Goal: Task Accomplishment & Management: Complete application form

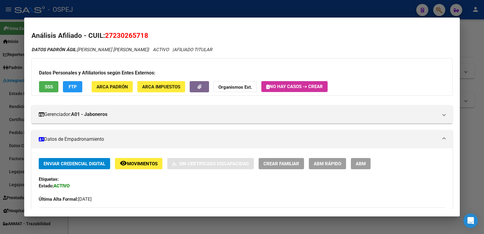
scroll to position [275, 0]
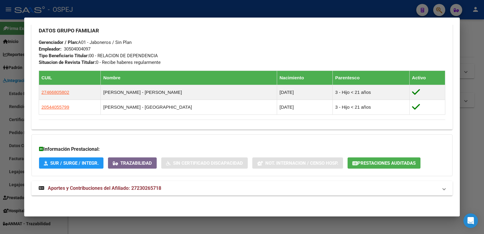
click at [307, 11] on div at bounding box center [242, 117] width 484 height 234
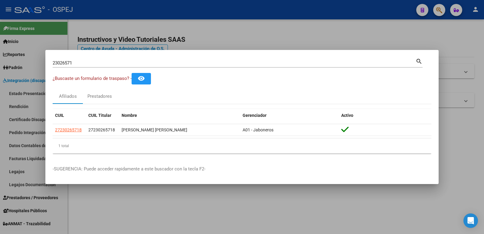
click at [307, 11] on div at bounding box center [242, 117] width 484 height 234
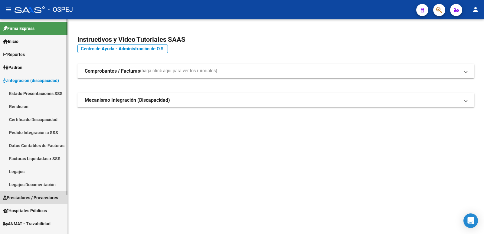
click at [13, 199] on span "Prestadores / Proveedores" at bounding box center [30, 197] width 55 height 7
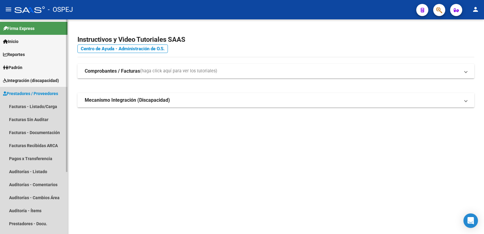
click at [39, 93] on span "Prestadores / Proveedores" at bounding box center [30, 93] width 55 height 7
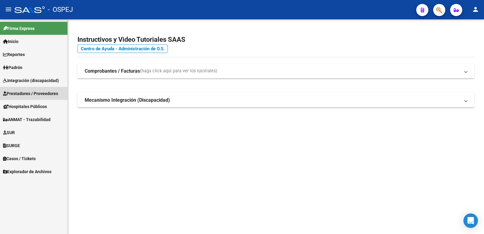
click at [39, 93] on span "Prestadores / Proveedores" at bounding box center [30, 93] width 55 height 7
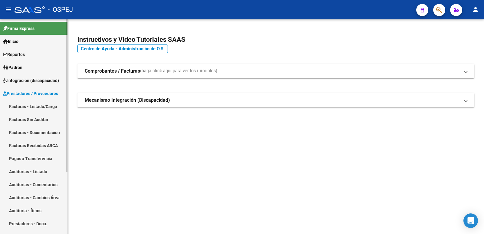
click at [36, 107] on link "Facturas - Listado/Carga" at bounding box center [33, 106] width 67 height 13
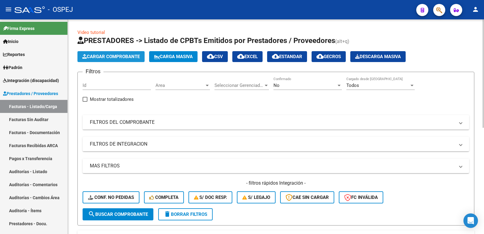
click at [100, 59] on span "Cargar Comprobante" at bounding box center [110, 56] width 57 height 5
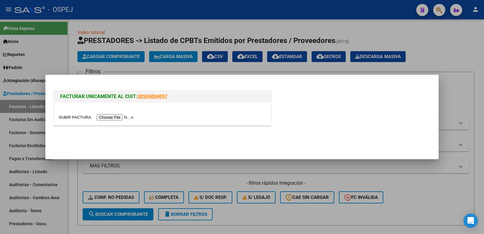
click at [112, 116] on input "file" at bounding box center [97, 117] width 77 height 6
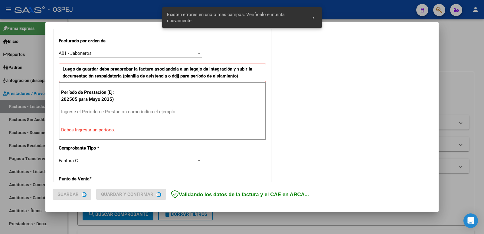
scroll to position [165, 0]
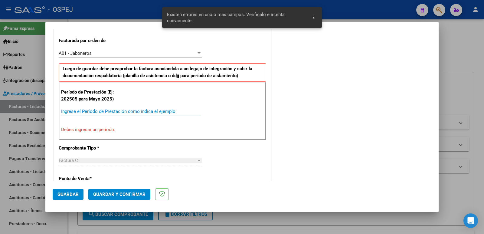
click at [119, 110] on input "Ingrese el Período de Prestación como indica el ejemplo" at bounding box center [131, 111] width 140 height 5
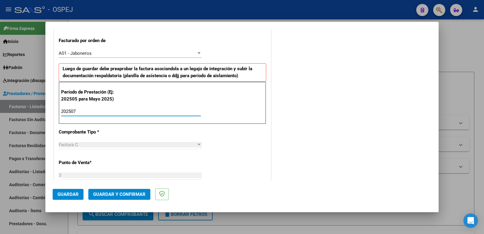
type input "202507"
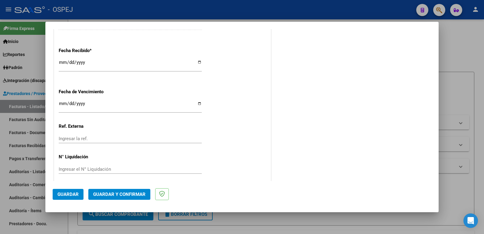
scroll to position [446, 0]
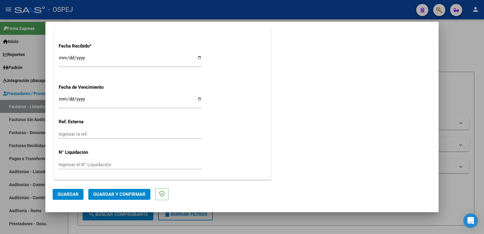
click at [66, 193] on span "Guardar" at bounding box center [67, 193] width 21 height 5
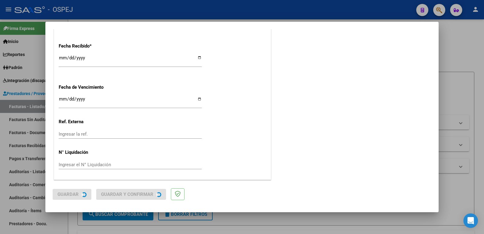
scroll to position [0, 0]
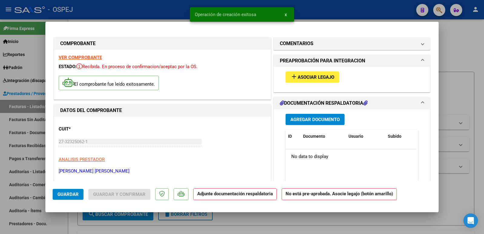
click at [290, 77] on mat-icon "add" at bounding box center [293, 76] width 7 height 7
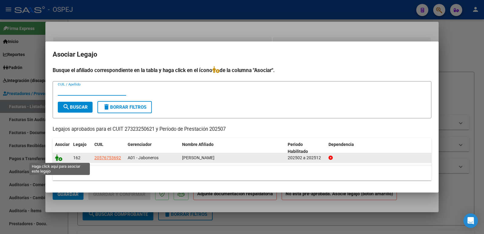
click at [62, 160] on icon at bounding box center [58, 157] width 7 height 7
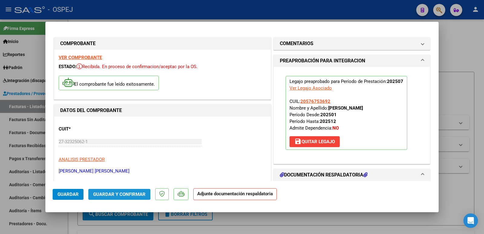
click at [105, 193] on span "Guardar y Confirmar" at bounding box center [119, 193] width 52 height 5
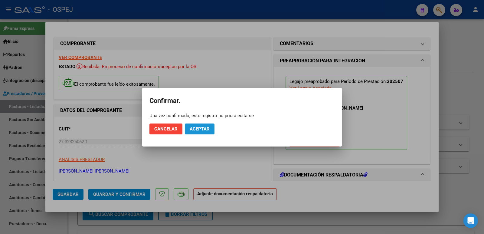
click at [210, 128] on button "Aceptar" at bounding box center [200, 128] width 30 height 11
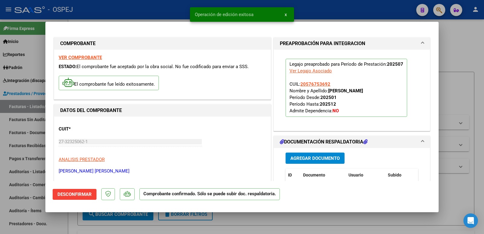
click at [143, 16] on div at bounding box center [242, 117] width 484 height 234
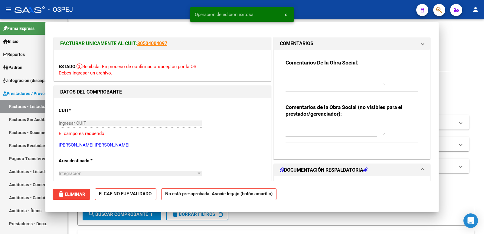
type input "$ 0,00"
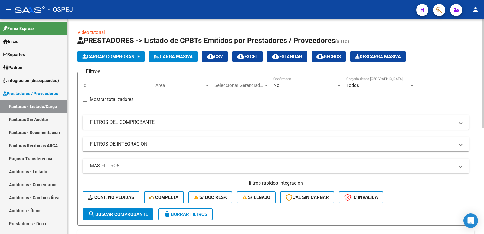
click at [293, 82] on div "No Confirmado" at bounding box center [307, 83] width 68 height 13
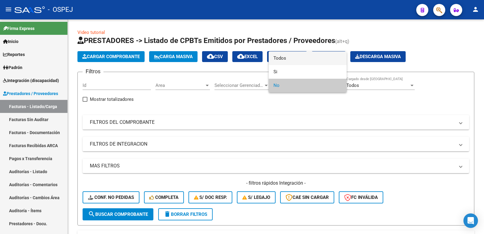
click at [292, 60] on span "Todos" at bounding box center [307, 58] width 68 height 14
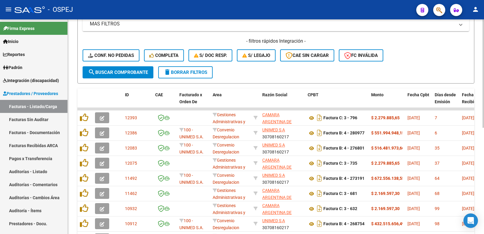
scroll to position [151, 0]
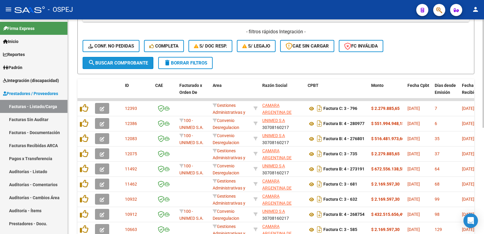
click at [133, 63] on span "search Buscar Comprobante" at bounding box center [118, 62] width 60 height 5
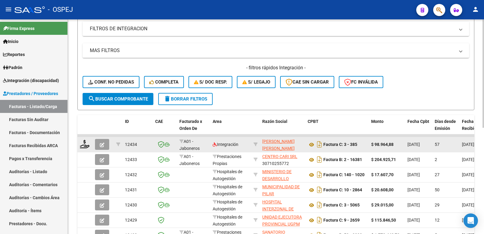
scroll to position [121, 0]
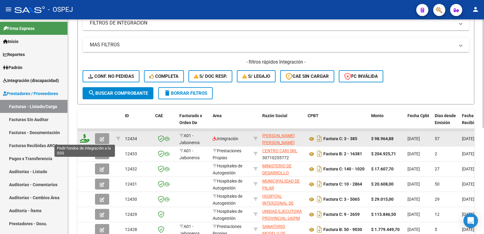
click at [82, 141] on icon at bounding box center [85, 138] width 10 height 8
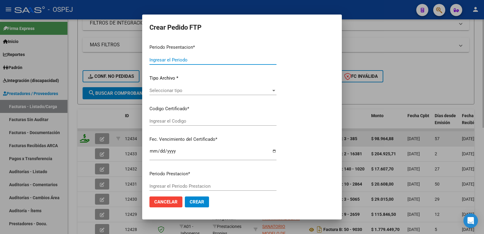
type input "202509"
type input "202507"
type input "$ 98.964,88"
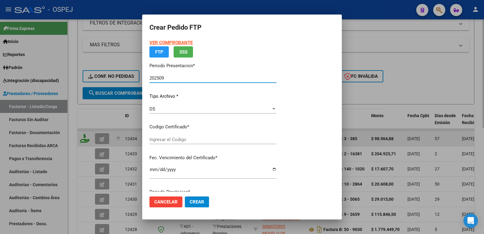
type input "ARG02000576753692023041920260419-BS-427"
type input "[DATE]"
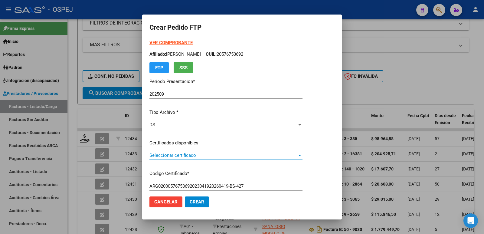
click at [168, 155] on span "Seleccionar certificado" at bounding box center [223, 154] width 148 height 5
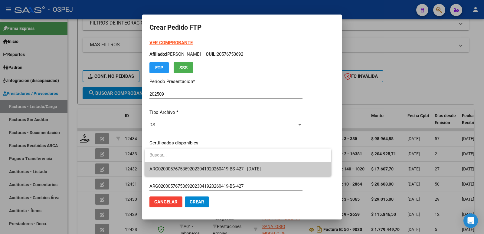
click at [174, 165] on span "ARG02000576753692023041920260419-BS-427 - [DATE]" at bounding box center [237, 169] width 177 height 14
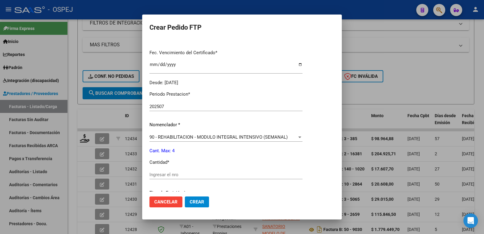
scroll to position [181, 0]
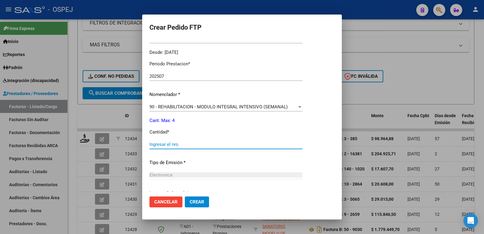
click at [177, 144] on input "Ingresar el nro" at bounding box center [225, 144] width 153 height 5
type input "4"
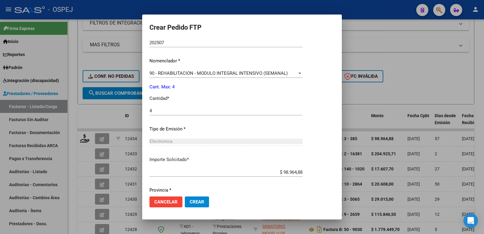
scroll to position [237, 0]
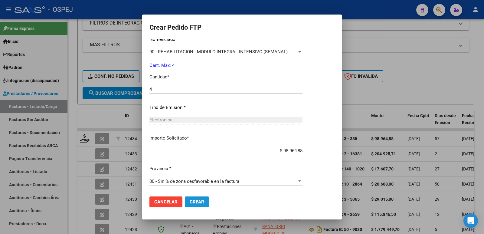
click at [200, 200] on span "Crear" at bounding box center [197, 201] width 15 height 5
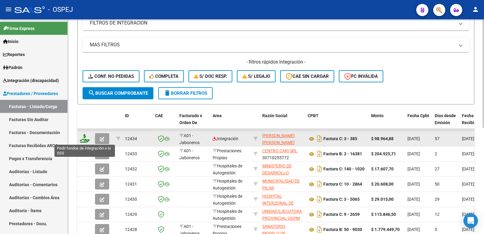
click at [84, 140] on icon at bounding box center [85, 138] width 10 height 8
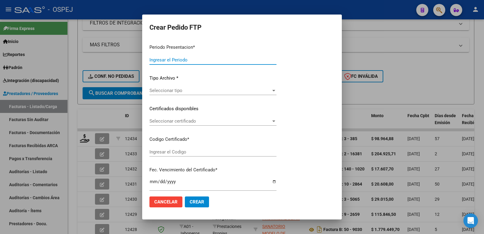
type input "202509"
type input "202507"
type input "$ 98.964,88"
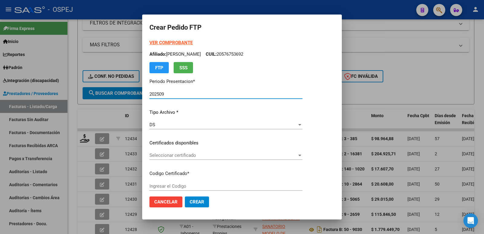
type input "ARG02000576753692023041920260419-BS-427"
type input "[DATE]"
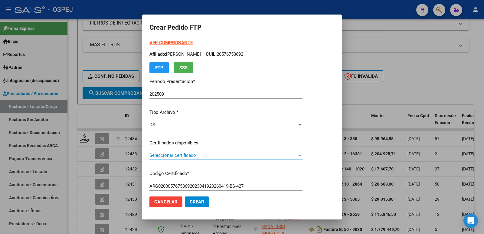
click at [179, 155] on span "Seleccionar certificado" at bounding box center [223, 154] width 148 height 5
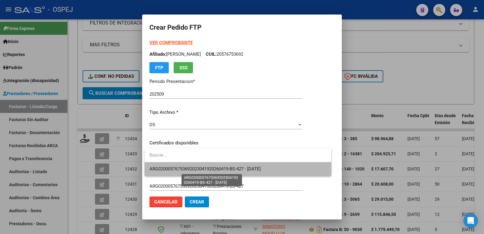
click at [177, 169] on span "ARG02000576753692023041920260419-BS-427 - [DATE]" at bounding box center [204, 168] width 111 height 5
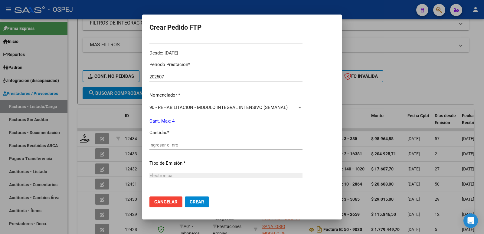
scroll to position [181, 0]
click at [174, 143] on input "Ingresar el nro" at bounding box center [225, 144] width 153 height 5
type input "4"
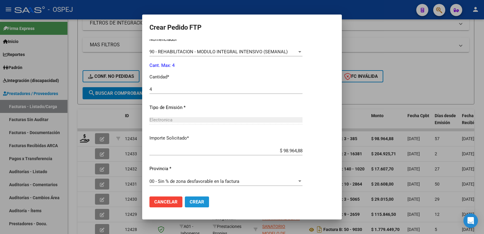
click at [205, 201] on button "Crear" at bounding box center [197, 201] width 24 height 11
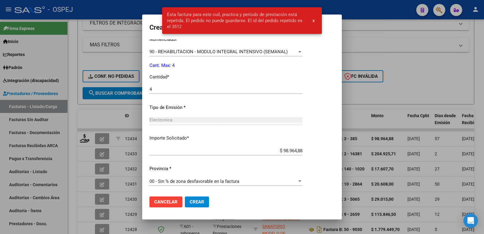
click at [301, 101] on div "Periodo Prestacion * 202507 Ingresar el Periodo Prestacion Nomenclador * 90 - R…" at bounding box center [225, 96] width 153 height 191
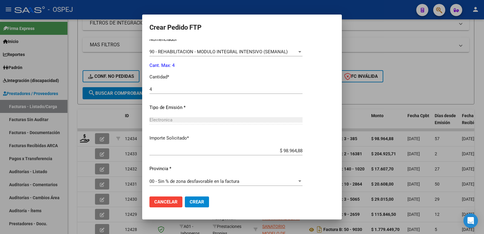
click at [390, 76] on div at bounding box center [242, 117] width 484 height 234
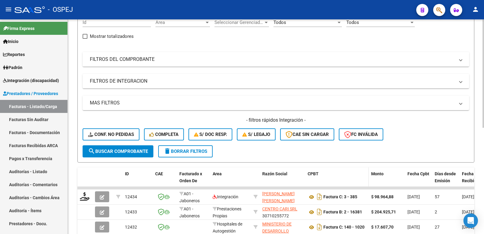
scroll to position [0, 0]
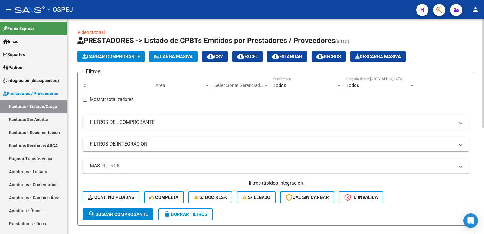
click at [233, 120] on mat-panel-title "FILTROS DEL COMPROBANTE" at bounding box center [272, 122] width 365 height 7
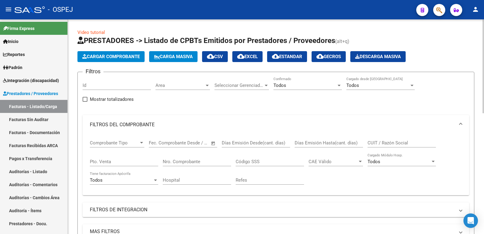
click at [227, 165] on div "Nro. Comprobante" at bounding box center [197, 159] width 68 height 13
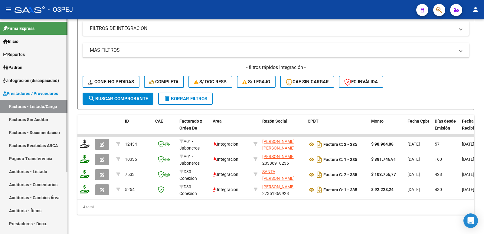
type input "385"
click at [31, 83] on span "Integración (discapacidad)" at bounding box center [31, 80] width 56 height 7
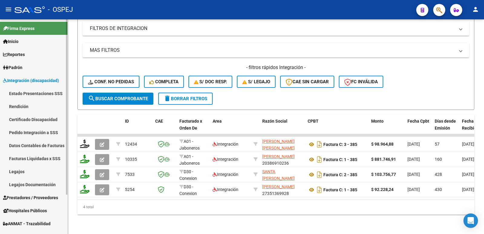
click at [33, 132] on link "Pedido Integración a SSS" at bounding box center [33, 132] width 67 height 13
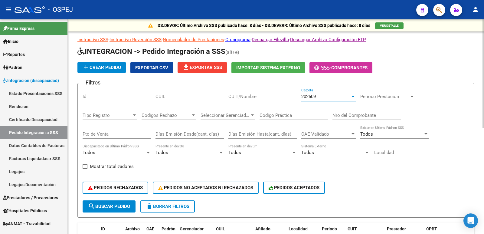
click at [325, 95] on div "202509" at bounding box center [325, 96] width 49 height 5
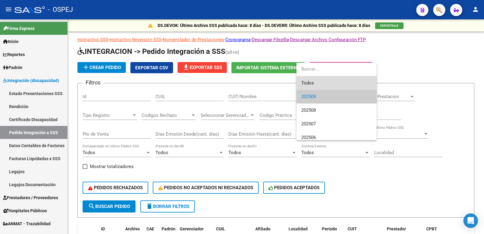
click at [323, 83] on span "Todos" at bounding box center [336, 83] width 70 height 14
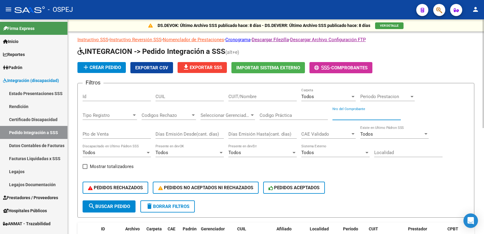
click at [338, 114] on input "Nro del Comprobante" at bounding box center [366, 115] width 68 height 5
type input "385"
click at [105, 208] on span "search Buscar Pedido" at bounding box center [109, 206] width 42 height 5
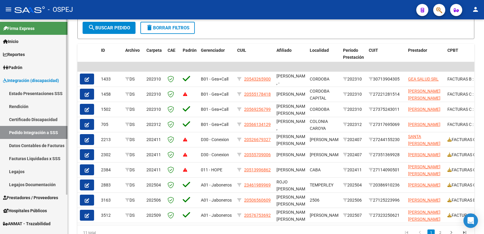
click at [24, 198] on span "Prestadores / Proveedores" at bounding box center [30, 197] width 55 height 7
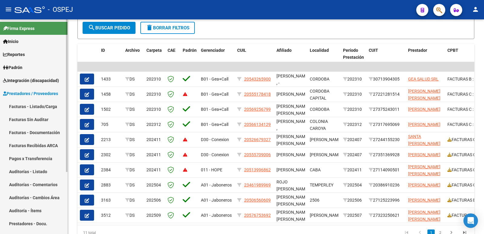
click at [39, 106] on link "Facturas - Listado/Carga" at bounding box center [33, 106] width 67 height 13
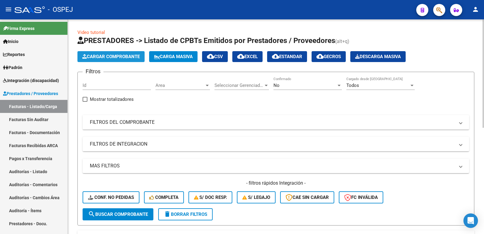
click at [135, 55] on span "Cargar Comprobante" at bounding box center [110, 56] width 57 height 5
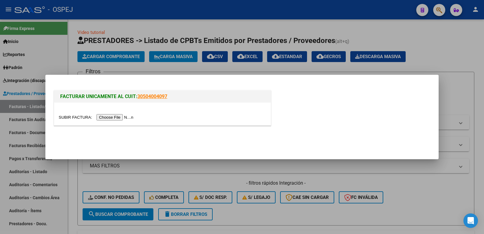
click at [104, 118] on input "file" at bounding box center [97, 117] width 77 height 6
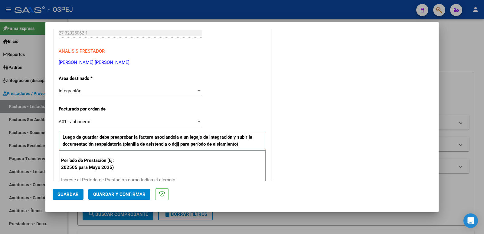
scroll to position [135, 0]
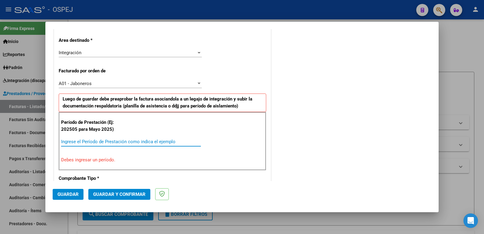
click at [158, 142] on input "Ingrese el Período de Prestación como indica el ejemplo" at bounding box center [131, 141] width 140 height 5
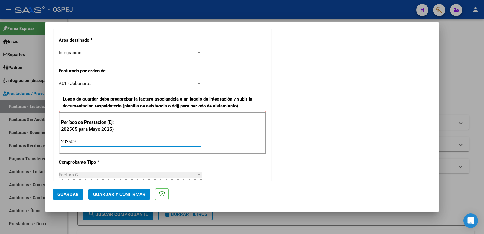
type input "202509"
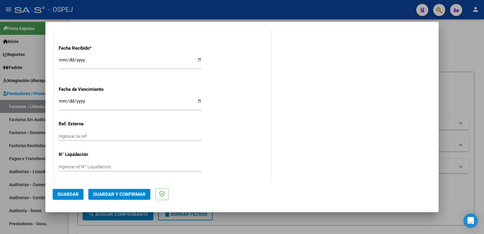
scroll to position [446, 0]
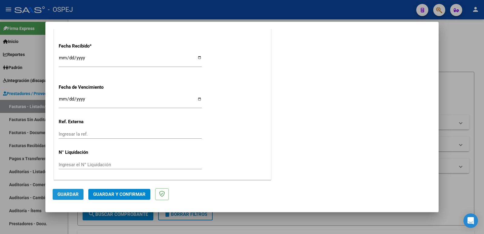
click at [67, 191] on button "Guardar" at bounding box center [68, 194] width 31 height 11
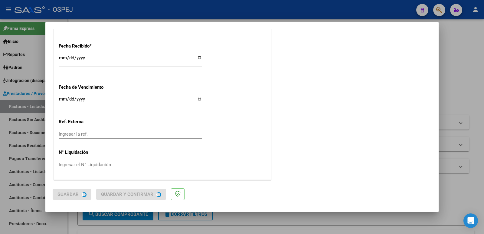
scroll to position [0, 0]
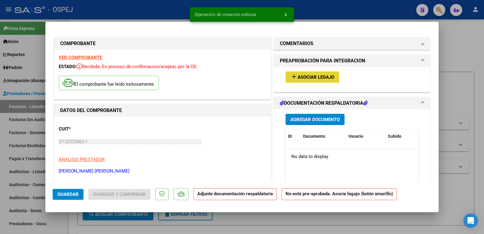
click at [298, 75] on span "Asociar Legajo" at bounding box center [316, 76] width 37 height 5
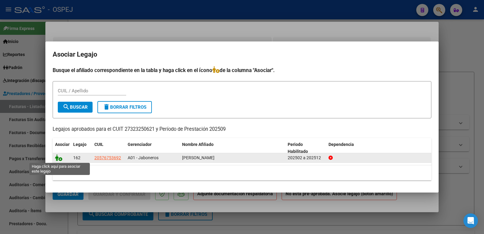
click at [57, 158] on icon at bounding box center [58, 157] width 7 height 7
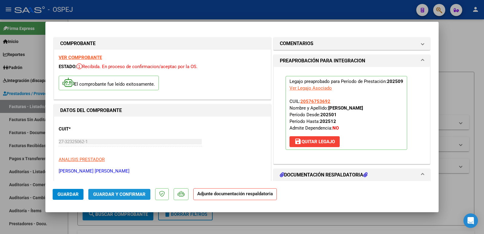
click at [102, 194] on span "Guardar y Confirmar" at bounding box center [119, 193] width 52 height 5
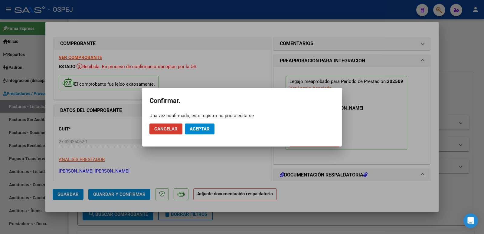
click at [198, 128] on span "Aceptar" at bounding box center [200, 128] width 20 height 5
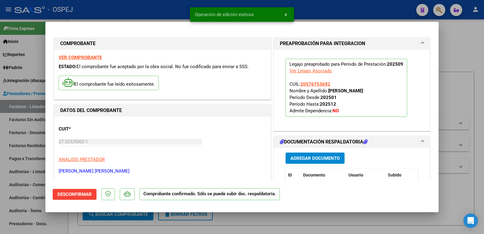
click at [117, 11] on div at bounding box center [242, 117] width 484 height 234
type input "$ 0,00"
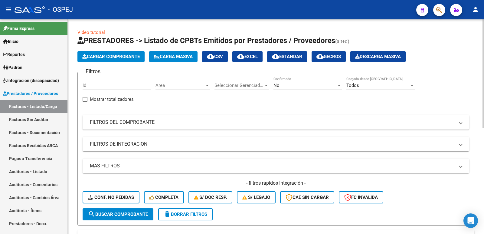
click at [293, 83] on div "No" at bounding box center [304, 85] width 63 height 5
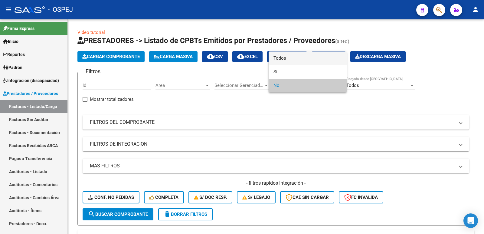
click at [290, 56] on span "Todos" at bounding box center [307, 58] width 68 height 14
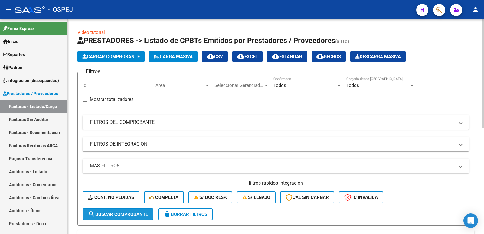
click at [106, 215] on span "search Buscar Comprobante" at bounding box center [118, 213] width 60 height 5
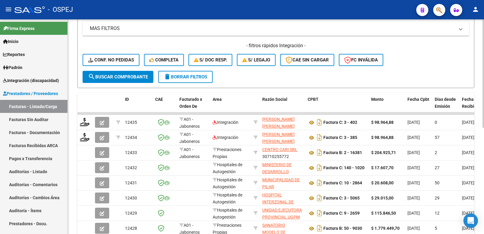
scroll to position [151, 0]
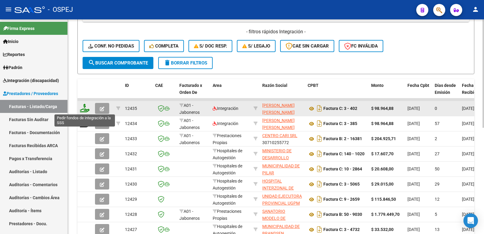
click at [87, 110] on icon at bounding box center [85, 108] width 10 height 8
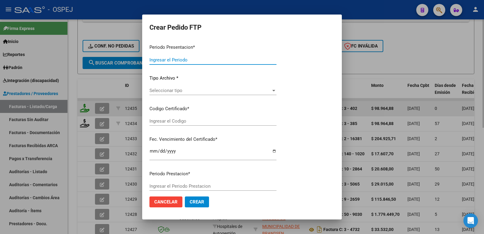
type input "202509"
type input "$ 98.964,88"
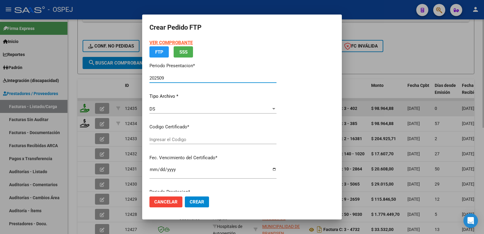
type input "ARG02000576753692023041920260419-BS-427"
type input "[DATE]"
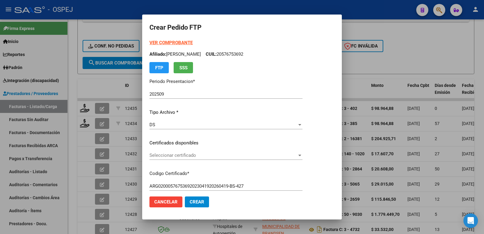
click at [187, 152] on div "Seleccionar certificado Seleccionar certificado" at bounding box center [225, 155] width 153 height 9
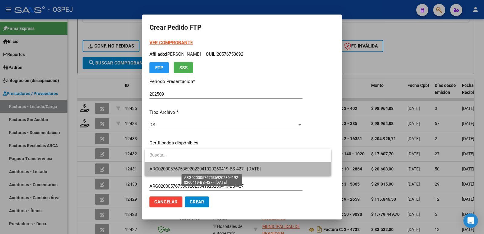
click at [192, 171] on span "ARG02000576753692023041920260419-BS-427 - [DATE]" at bounding box center [204, 168] width 111 height 5
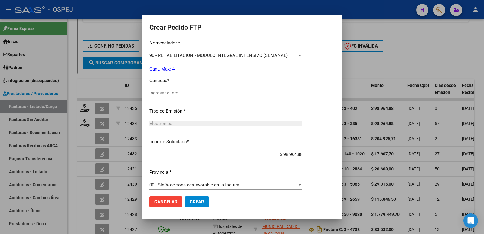
scroll to position [237, 0]
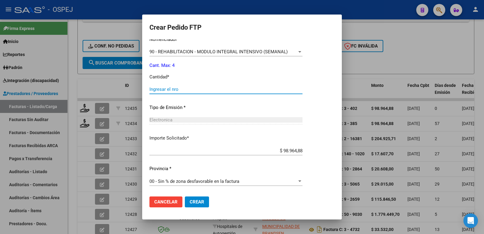
click at [194, 90] on input "Ingresar el nro" at bounding box center [225, 89] width 153 height 5
type input "4"
click at [198, 197] on button "Crear" at bounding box center [197, 201] width 24 height 11
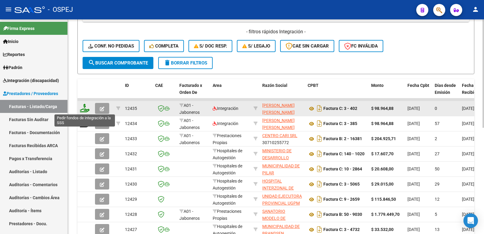
click at [84, 109] on icon at bounding box center [85, 108] width 10 height 8
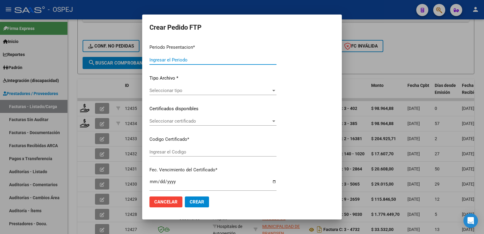
type input "202509"
type input "$ 98.964,88"
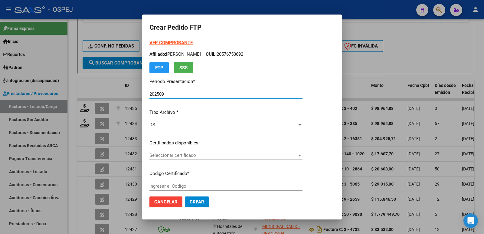
type input "ARG02000576753692023041920260419-BS-427"
type input "[DATE]"
click at [161, 156] on span "Seleccionar certificado" at bounding box center [223, 154] width 148 height 5
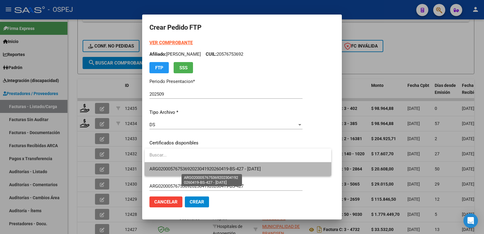
click at [171, 167] on span "ARG02000576753692023041920260419-BS-427 - [DATE]" at bounding box center [204, 168] width 111 height 5
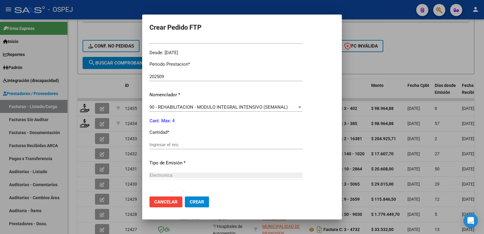
scroll to position [181, 0]
click at [176, 145] on input "Ingresar el nro" at bounding box center [225, 144] width 153 height 5
type input "4"
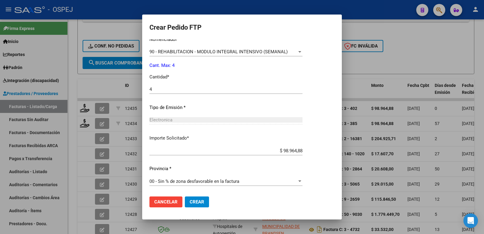
click at [193, 202] on span "Crear" at bounding box center [197, 201] width 15 height 5
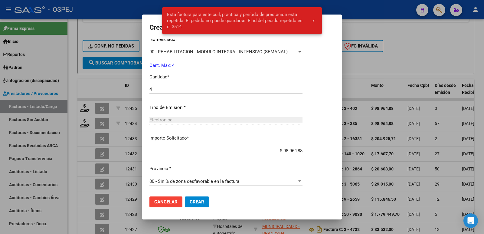
click at [422, 32] on div at bounding box center [242, 117] width 484 height 234
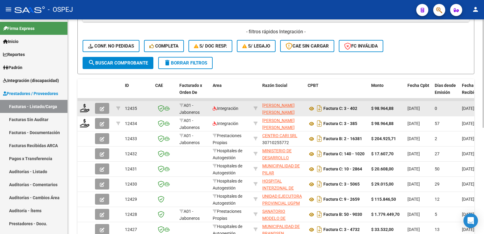
scroll to position [0, 0]
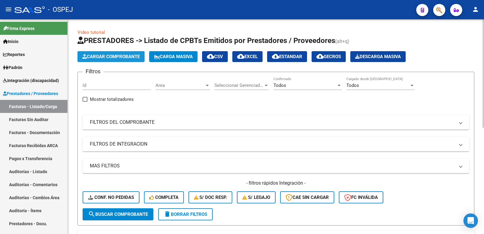
click at [111, 56] on span "Cargar Comprobante" at bounding box center [110, 56] width 57 height 5
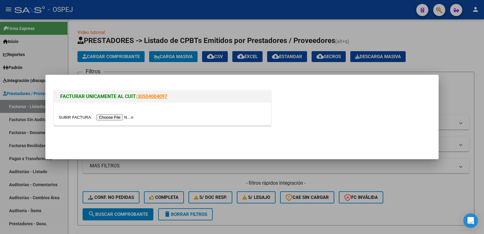
click at [132, 120] on input "file" at bounding box center [97, 117] width 77 height 6
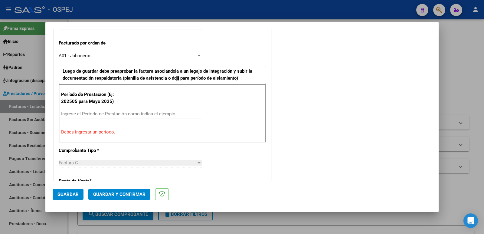
scroll to position [165, 0]
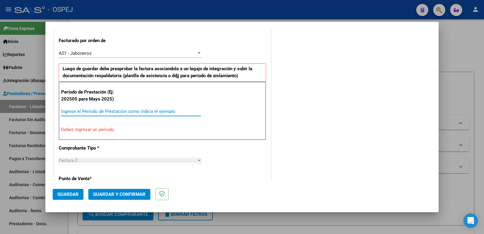
click at [173, 110] on input "Ingrese el Período de Prestación como indica el ejemplo" at bounding box center [131, 111] width 140 height 5
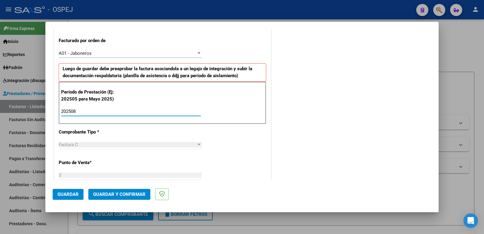
type input "202508"
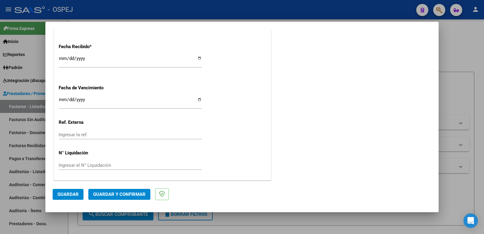
scroll to position [446, 0]
click at [63, 191] on button "Guardar" at bounding box center [68, 194] width 31 height 11
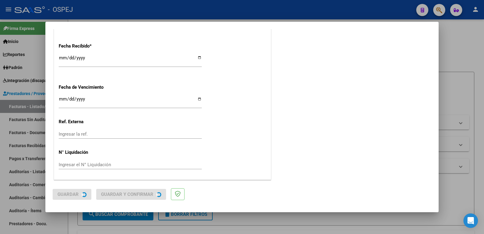
scroll to position [0, 0]
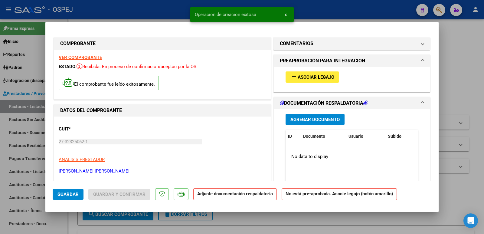
click at [331, 79] on span "Asociar Legajo" at bounding box center [316, 76] width 37 height 5
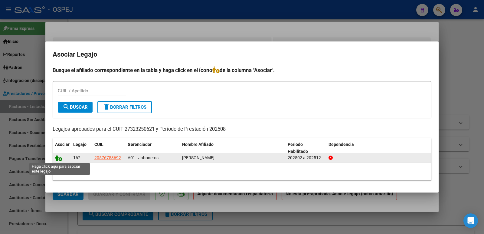
click at [59, 160] on icon at bounding box center [58, 157] width 7 height 7
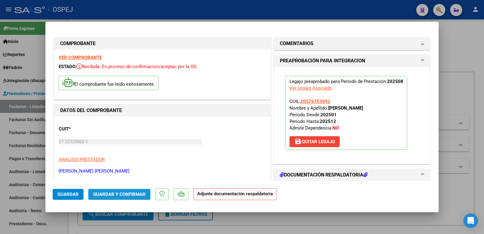
click at [122, 191] on button "Guardar y Confirmar" at bounding box center [119, 194] width 62 height 11
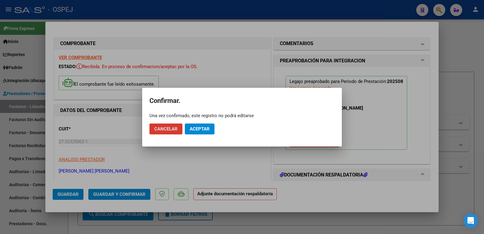
click at [205, 129] on span "Aceptar" at bounding box center [200, 128] width 20 height 5
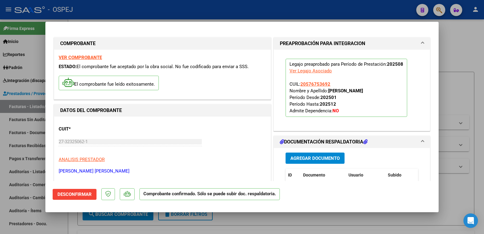
click at [231, 13] on div at bounding box center [242, 117] width 484 height 234
type input "$ 0,00"
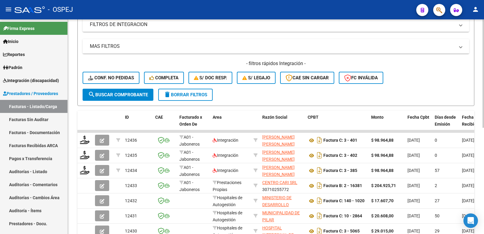
scroll to position [121, 0]
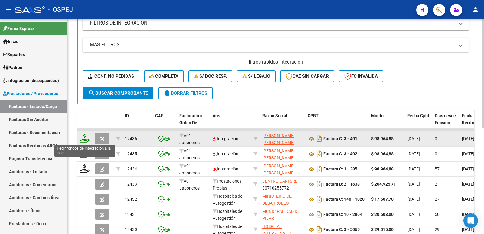
click at [83, 139] on icon at bounding box center [85, 138] width 10 height 8
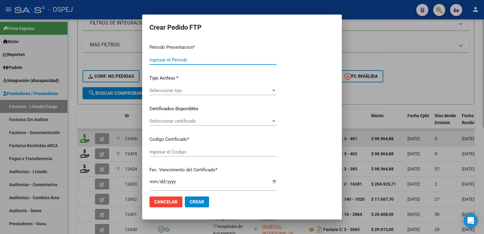
type input "202509"
type input "202508"
type input "$ 98.964,88"
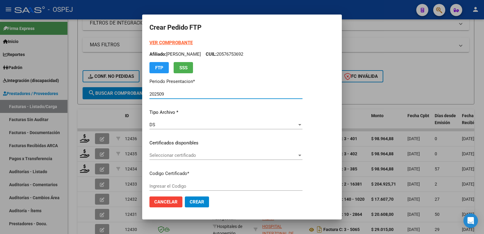
type input "ARG02000576753692023041920260419-BS-427"
type input "[DATE]"
click at [194, 157] on span "Seleccionar certificado" at bounding box center [223, 154] width 148 height 5
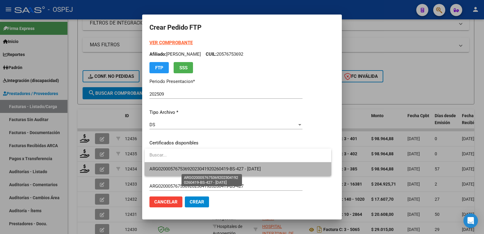
click at [196, 167] on span "ARG02000576753692023041920260419-BS-427 - [DATE]" at bounding box center [204, 168] width 111 height 5
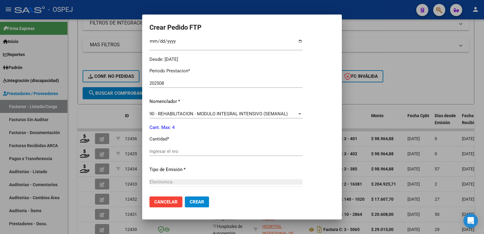
scroll to position [181, 0]
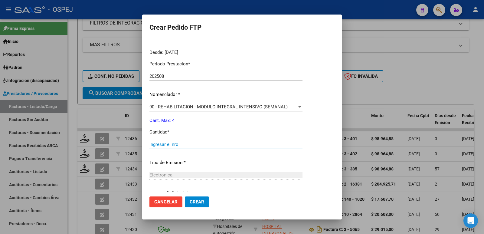
click at [202, 142] on input "Ingresar el nro" at bounding box center [225, 144] width 153 height 5
type input "4"
click at [199, 201] on span "Crear" at bounding box center [197, 201] width 15 height 5
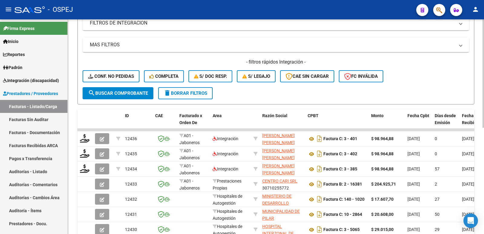
scroll to position [0, 0]
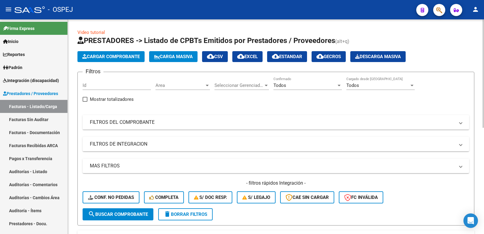
click at [113, 57] on span "Cargar Comprobante" at bounding box center [110, 56] width 57 height 5
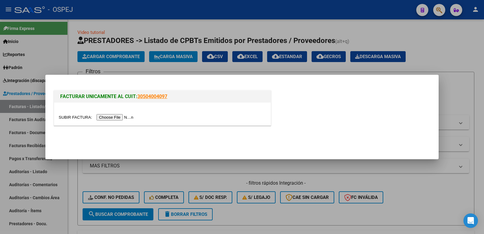
click at [110, 113] on div at bounding box center [162, 114] width 217 height 23
click at [110, 116] on input "file" at bounding box center [97, 117] width 77 height 6
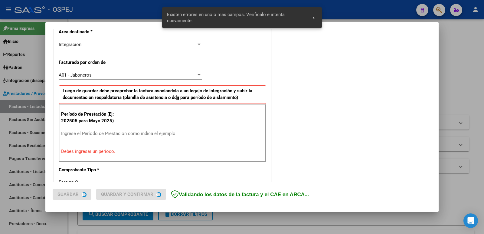
scroll to position [154, 0]
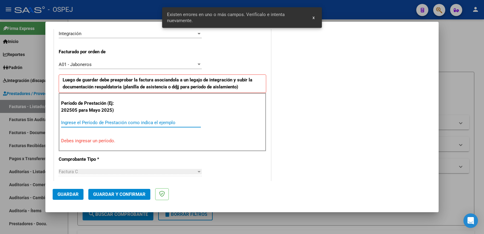
click at [78, 122] on input "Ingrese el Período de Prestación como indica el ejemplo" at bounding box center [131, 122] width 140 height 5
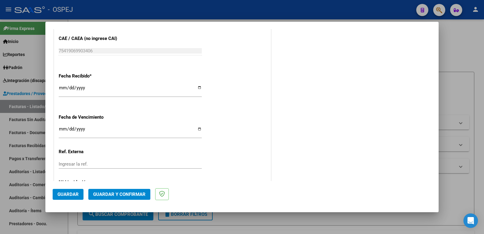
scroll to position [415, 0]
type input "202509"
click at [65, 191] on button "Guardar" at bounding box center [68, 194] width 31 height 11
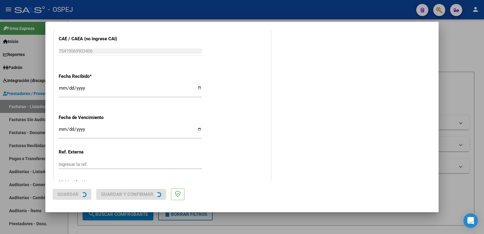
scroll to position [0, 0]
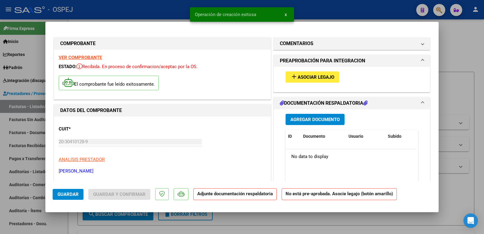
click at [306, 76] on span "Asociar Legajo" at bounding box center [316, 76] width 37 height 5
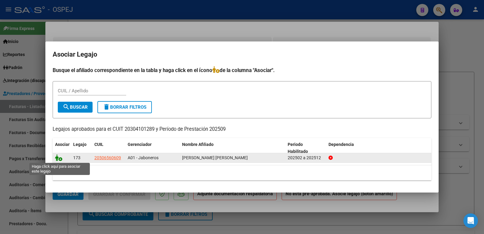
click at [59, 160] on icon at bounding box center [58, 157] width 7 height 7
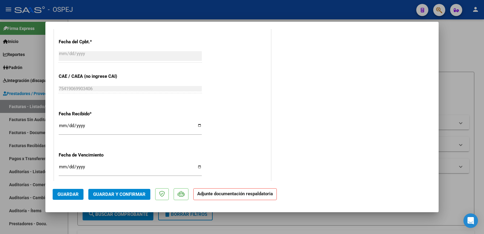
scroll to position [393, 0]
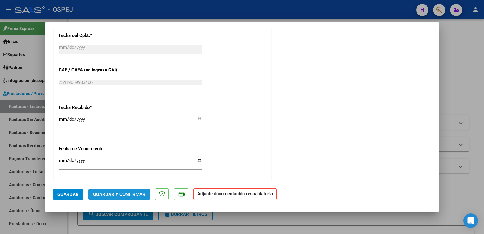
click at [117, 192] on span "Guardar y Confirmar" at bounding box center [119, 193] width 52 height 5
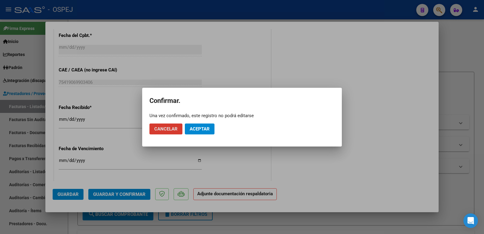
click at [190, 134] on button "Aceptar" at bounding box center [200, 128] width 30 height 11
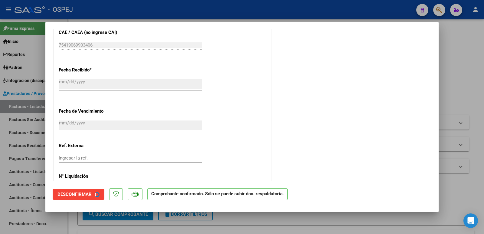
scroll to position [356, 0]
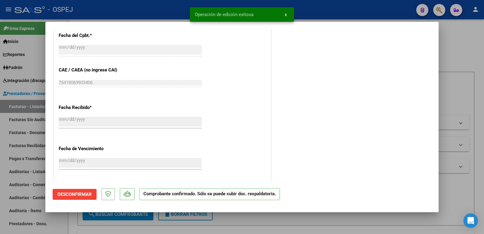
click at [325, 14] on div at bounding box center [242, 117] width 484 height 234
type input "$ 0,00"
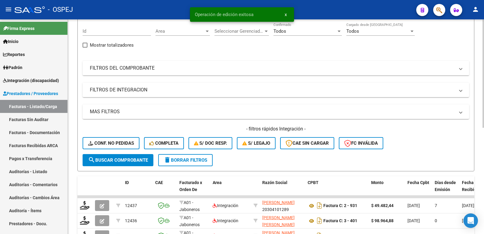
scroll to position [121, 0]
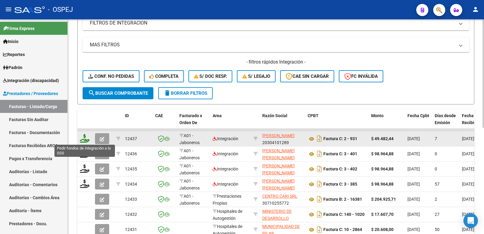
click at [89, 139] on icon at bounding box center [85, 138] width 10 height 8
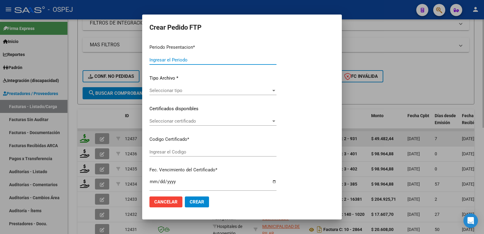
type input "202509"
type input "$ 49.482,44"
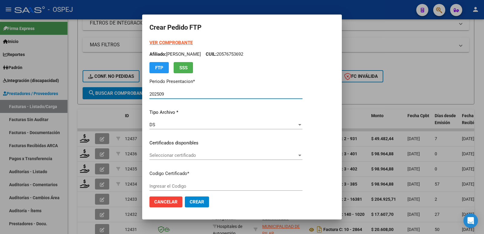
type input "ARG02000506560602022060320250808-BS-427"
type input "[DATE]"
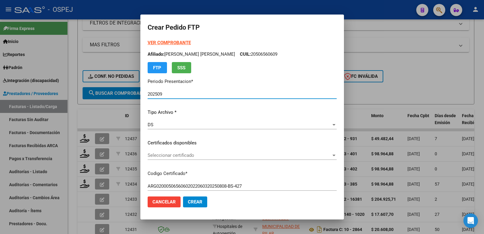
click at [162, 152] on div "Seleccionar certificado Seleccionar certificado" at bounding box center [242, 155] width 189 height 9
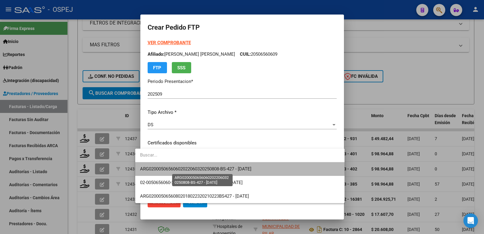
click at [164, 167] on span "ARG02000506560602022060320250808-BS-427 - [DATE]" at bounding box center [195, 168] width 111 height 5
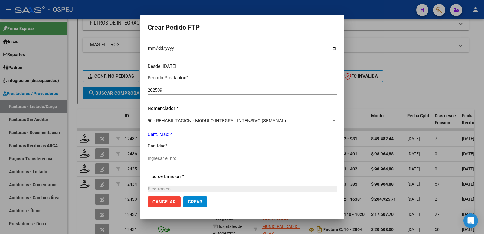
scroll to position [181, 0]
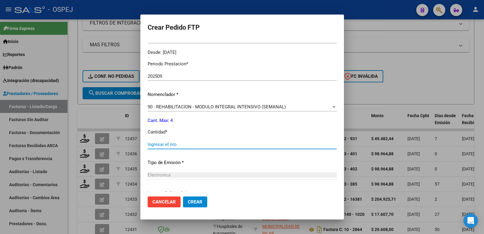
click at [171, 145] on input "Ingresar el nro" at bounding box center [242, 144] width 189 height 5
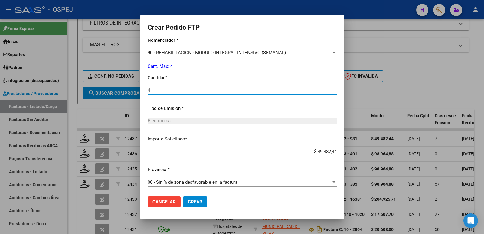
scroll to position [237, 0]
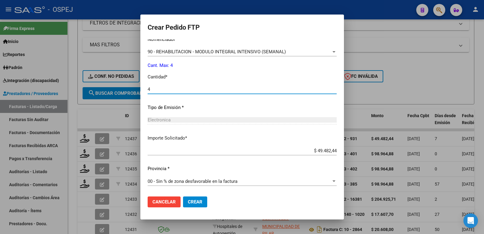
type input "4"
click at [185, 205] on button "Crear" at bounding box center [195, 201] width 24 height 11
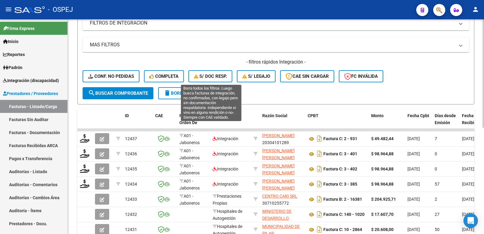
scroll to position [0, 0]
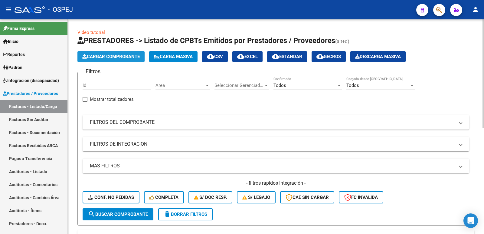
click at [117, 56] on span "Cargar Comprobante" at bounding box center [110, 56] width 57 height 5
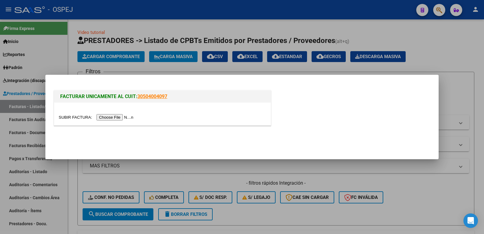
click at [112, 117] on input "file" at bounding box center [97, 117] width 77 height 6
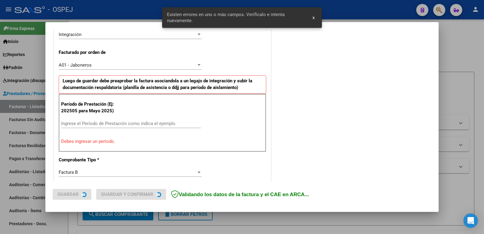
scroll to position [154, 0]
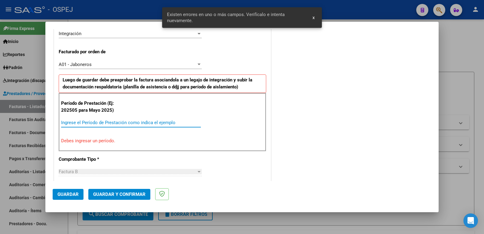
click at [144, 121] on input "Ingrese el Período de Prestación como indica el ejemplo" at bounding box center [131, 122] width 140 height 5
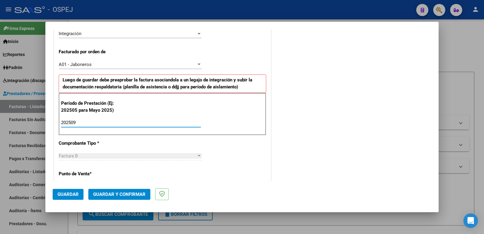
type input "202509"
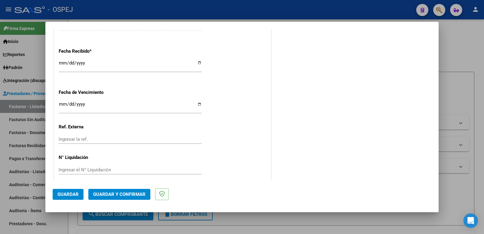
scroll to position [446, 0]
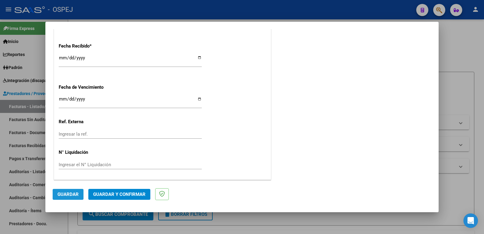
click at [63, 192] on span "Guardar" at bounding box center [67, 193] width 21 height 5
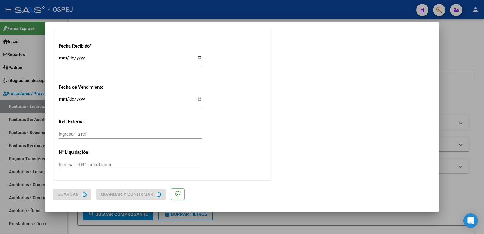
scroll to position [0, 0]
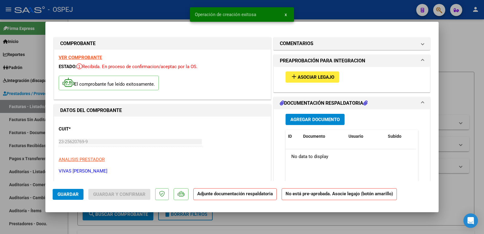
click at [319, 81] on button "add Asociar Legajo" at bounding box center [313, 76] width 54 height 11
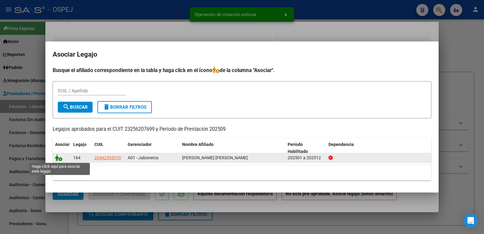
click at [57, 157] on icon at bounding box center [58, 157] width 7 height 7
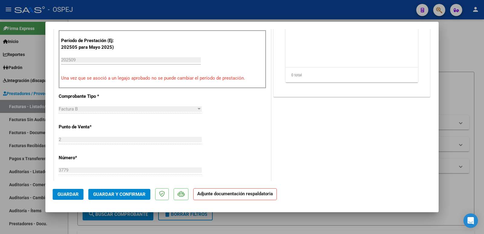
scroll to position [212, 0]
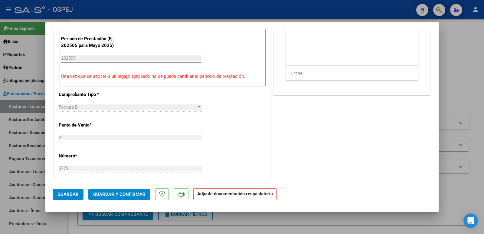
click at [115, 194] on span "Guardar y Confirmar" at bounding box center [119, 193] width 52 height 5
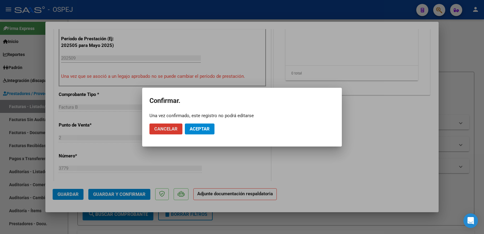
click at [205, 129] on span "Aceptar" at bounding box center [200, 128] width 20 height 5
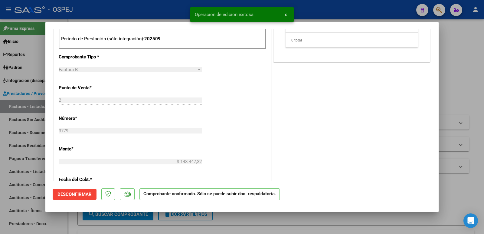
click at [146, 6] on div at bounding box center [242, 117] width 484 height 234
type input "$ 0,00"
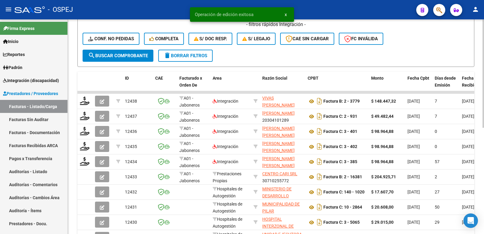
scroll to position [181, 0]
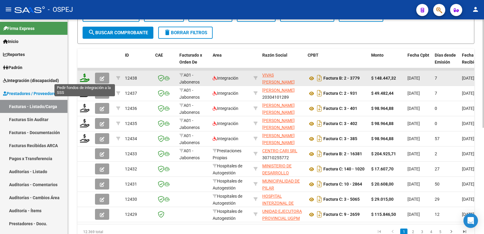
click at [85, 79] on icon at bounding box center [85, 77] width 10 height 8
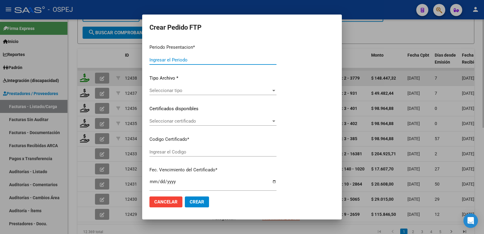
type input "202509"
type input "$ 148.447,32"
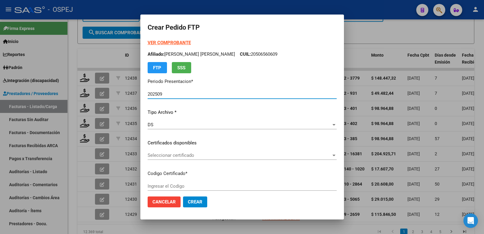
type input "arg02000442593372025012420400124bue"
type input "[DATE]"
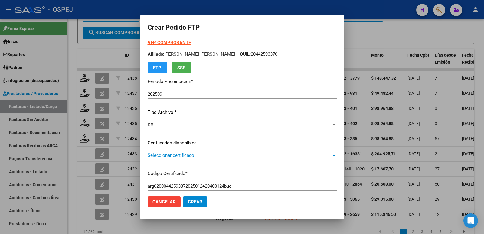
click at [202, 157] on span "Seleccionar certificado" at bounding box center [240, 154] width 184 height 5
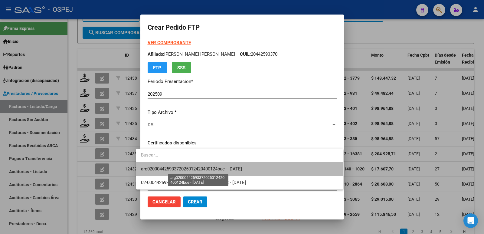
click at [198, 167] on span "arg02000442593372025012420400124bue - [DATE]" at bounding box center [191, 168] width 101 height 5
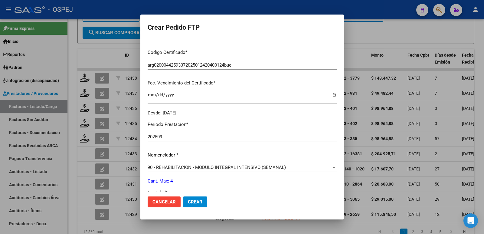
scroll to position [237, 0]
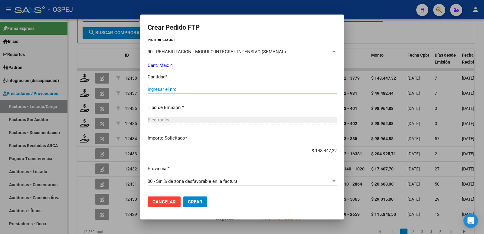
click at [171, 90] on input "Ingresar el nro" at bounding box center [242, 89] width 189 height 5
type input "4"
click at [188, 201] on span "Crear" at bounding box center [195, 201] width 15 height 5
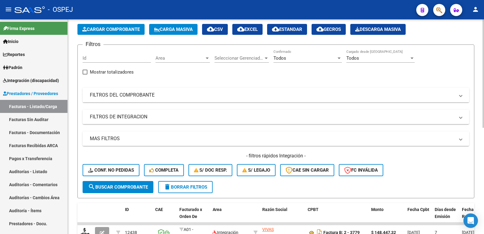
scroll to position [0, 0]
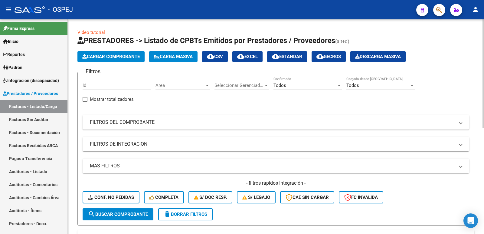
click at [98, 56] on span "Cargar Comprobante" at bounding box center [110, 56] width 57 height 5
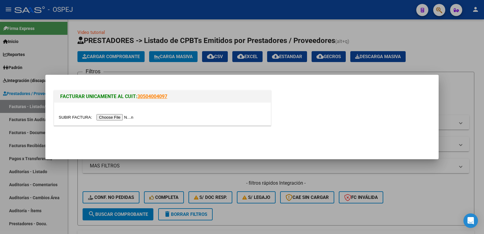
click at [117, 119] on input "file" at bounding box center [97, 117] width 77 height 6
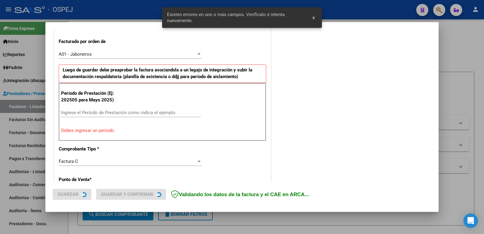
scroll to position [165, 0]
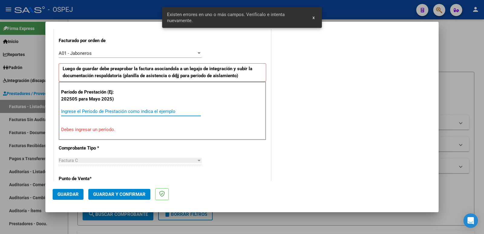
click at [128, 110] on input "Ingrese el Período de Prestación como indica el ejemplo" at bounding box center [131, 111] width 140 height 5
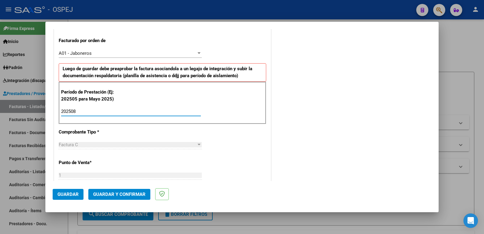
type input "202508"
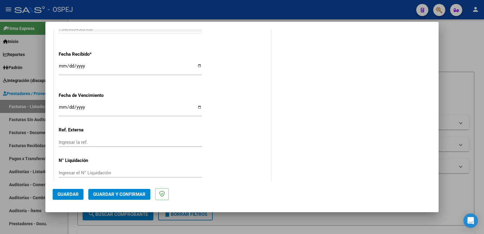
scroll to position [446, 0]
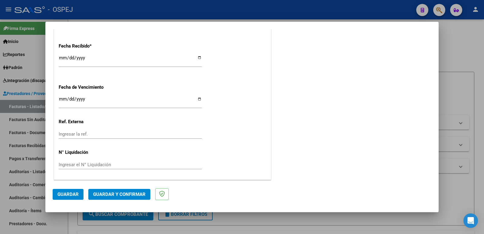
click at [64, 195] on span "Guardar" at bounding box center [67, 193] width 21 height 5
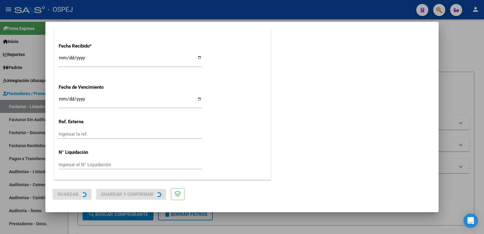
scroll to position [0, 0]
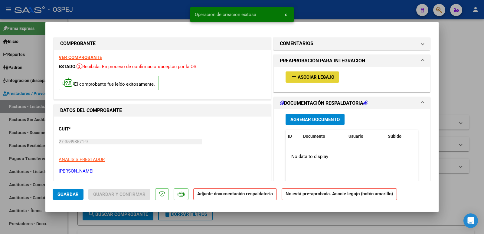
click at [303, 77] on span "Asociar Legajo" at bounding box center [316, 76] width 37 height 5
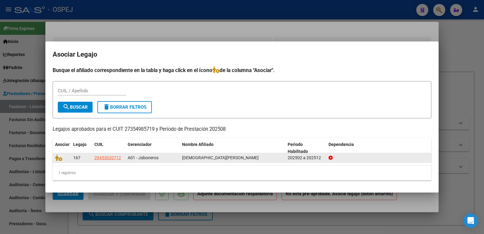
click at [54, 157] on datatable-body-cell at bounding box center [62, 157] width 18 height 9
click at [63, 158] on span at bounding box center [59, 157] width 9 height 5
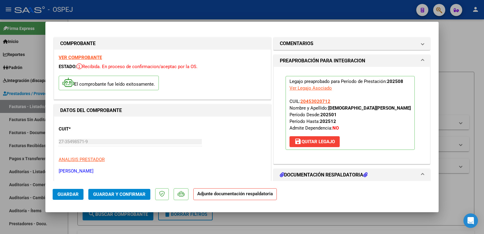
click at [110, 191] on button "Guardar y Confirmar" at bounding box center [119, 194] width 62 height 11
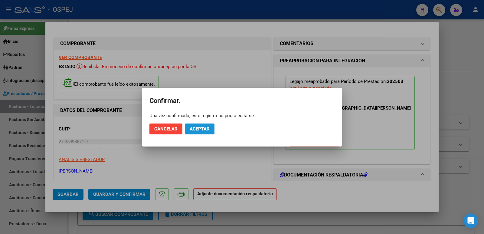
click at [209, 127] on span "Aceptar" at bounding box center [200, 128] width 20 height 5
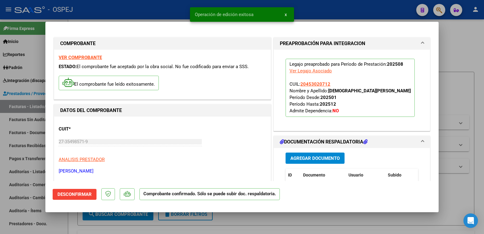
click at [162, 14] on div at bounding box center [242, 117] width 484 height 234
type input "$ 0,00"
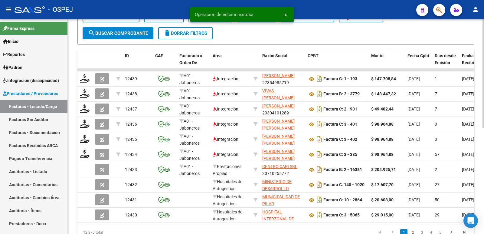
scroll to position [181, 0]
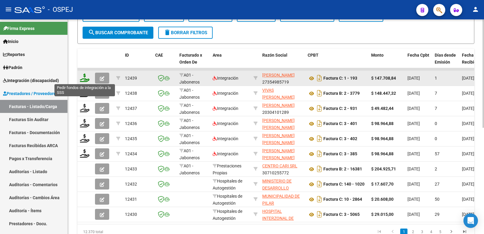
click at [87, 77] on icon at bounding box center [85, 77] width 10 height 8
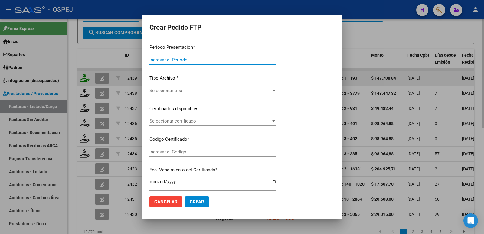
type input "202509"
type input "202508"
type input "$ 147.708,84"
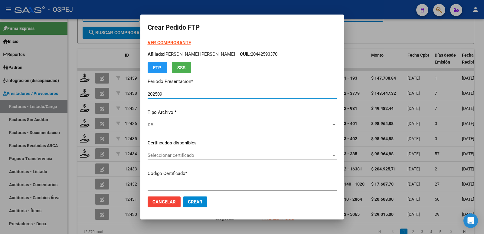
type input "arg02000453020712022041120320411bs"
type input "[DATE]"
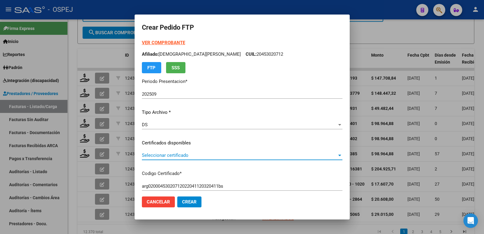
click at [199, 155] on span "Seleccionar certificado" at bounding box center [239, 154] width 195 height 5
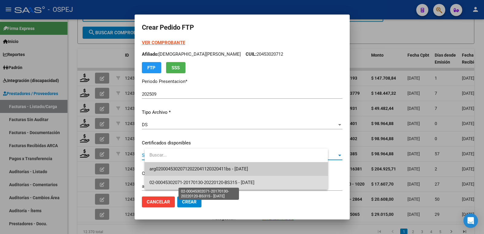
click at [213, 184] on span "02-00045302071-20170130-20220120-BS315 - [DATE]" at bounding box center [201, 182] width 105 height 5
type input "02-00045302071-20170130-20220120-BS315"
type input "[DATE]"
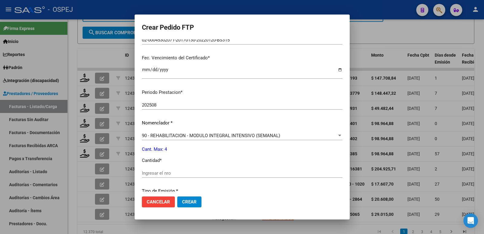
scroll to position [151, 0]
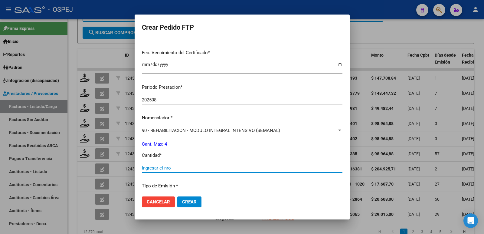
click at [240, 168] on input "Ingresar el nro" at bounding box center [242, 167] width 201 height 5
type input "4"
click at [187, 204] on button "Crear" at bounding box center [189, 201] width 24 height 11
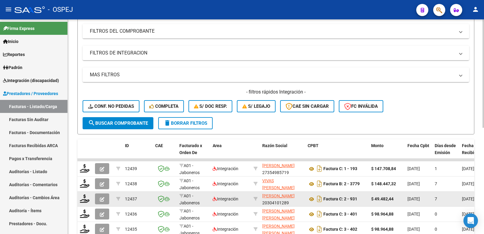
scroll to position [0, 0]
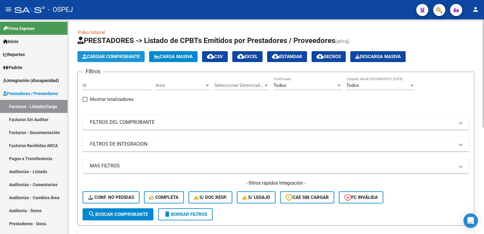
click at [114, 60] on button "Cargar Comprobante" at bounding box center [110, 56] width 67 height 11
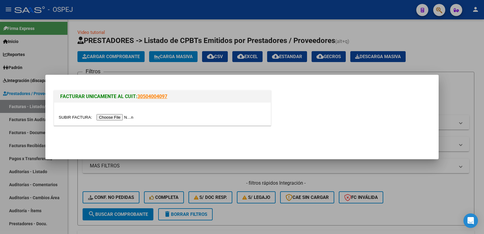
click at [120, 117] on input "file" at bounding box center [97, 117] width 77 height 6
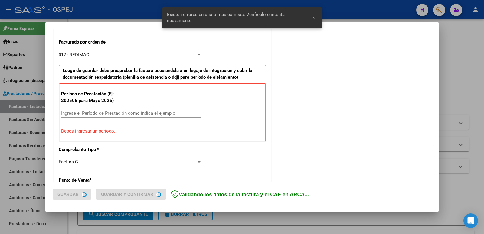
scroll to position [165, 0]
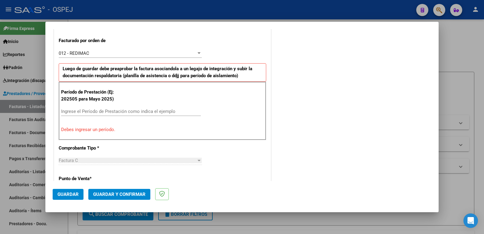
click at [148, 111] on input "Ingrese el Período de Prestación como indica el ejemplo" at bounding box center [131, 111] width 140 height 5
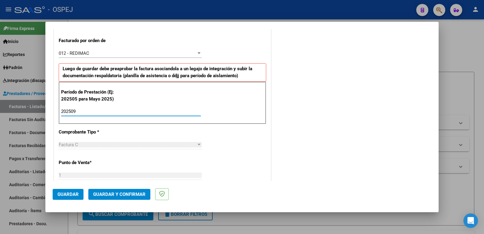
type input "202509"
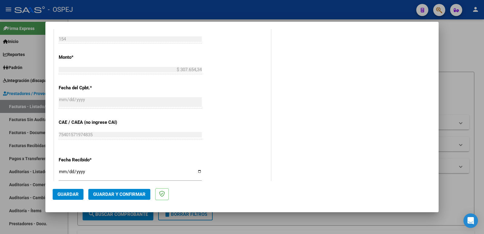
scroll to position [347, 0]
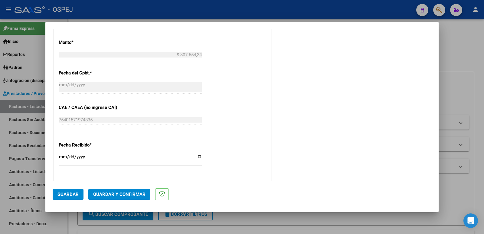
click at [71, 192] on span "Guardar" at bounding box center [67, 193] width 21 height 5
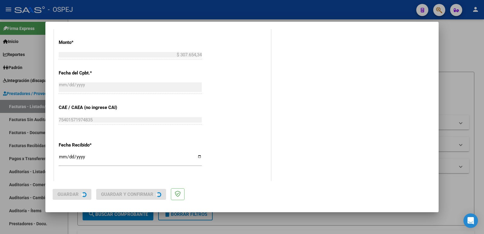
scroll to position [0, 0]
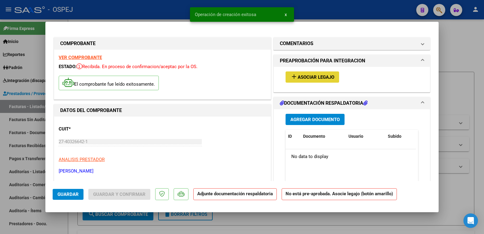
click at [315, 77] on span "Asociar Legajo" at bounding box center [316, 76] width 37 height 5
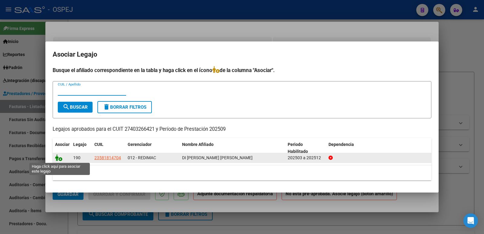
click at [59, 158] on icon at bounding box center [58, 157] width 7 height 7
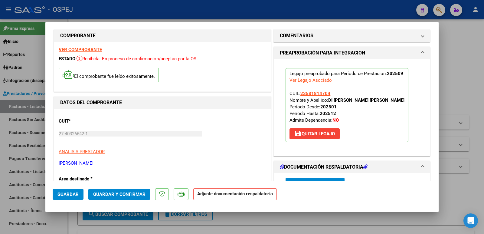
scroll to position [30, 0]
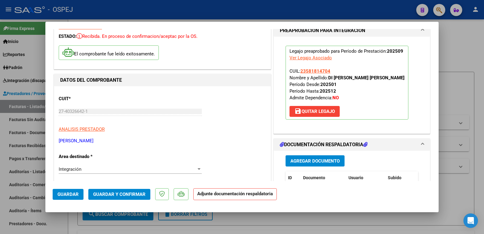
click at [119, 191] on button "Guardar y Confirmar" at bounding box center [119, 194] width 62 height 11
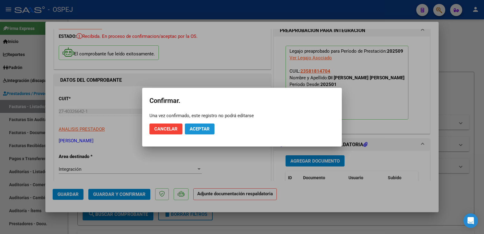
click at [195, 131] on span "Aceptar" at bounding box center [200, 128] width 20 height 5
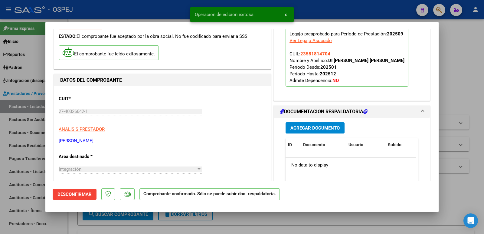
click at [137, 15] on div at bounding box center [242, 117] width 484 height 234
type input "$ 0,00"
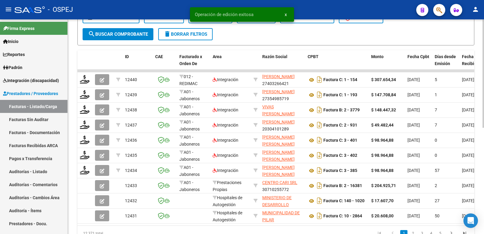
scroll to position [181, 0]
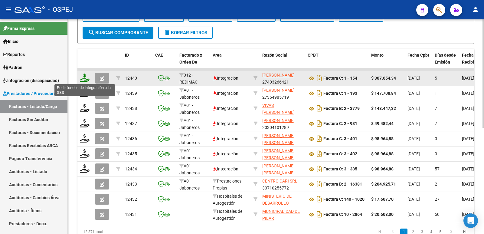
click at [84, 80] on icon at bounding box center [85, 77] width 10 height 8
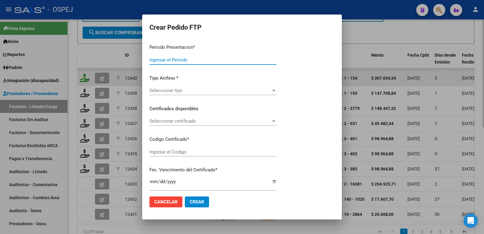
type input "202509"
type input "$ 307.654,34"
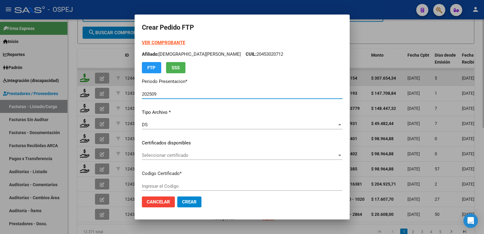
type input "ARG01000581814702024121820291218SAL-123"
type input "[DATE]"
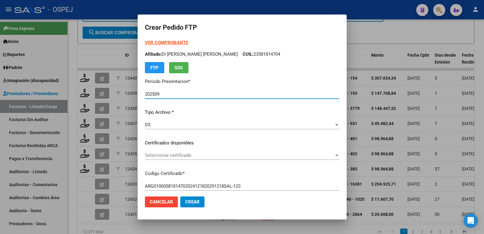
click at [156, 157] on span "Seleccionar certificado" at bounding box center [239, 154] width 189 height 5
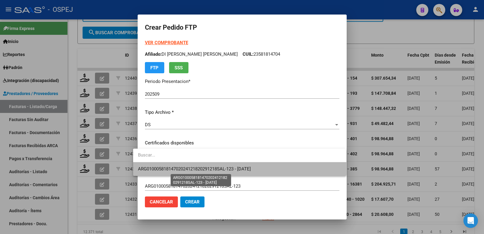
click at [157, 167] on span "ARG01000581814702024121820291218SAL-123 - [DATE]" at bounding box center [194, 168] width 113 height 5
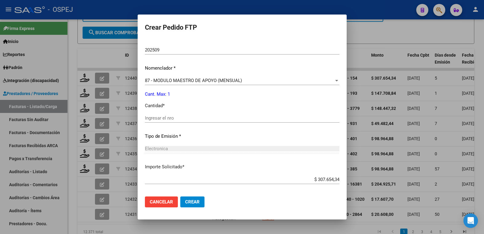
scroll to position [212, 0]
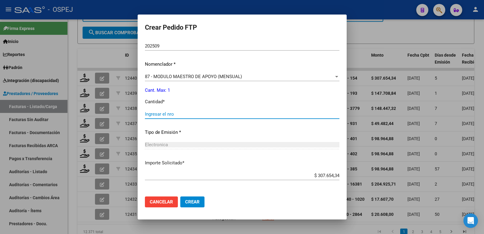
click at [168, 115] on input "Ingresar el nro" at bounding box center [242, 113] width 194 height 5
type input "1"
click at [185, 202] on span "Crear" at bounding box center [192, 201] width 15 height 5
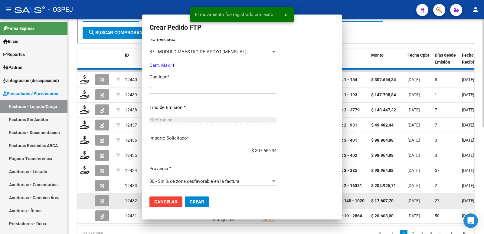
scroll to position [178, 0]
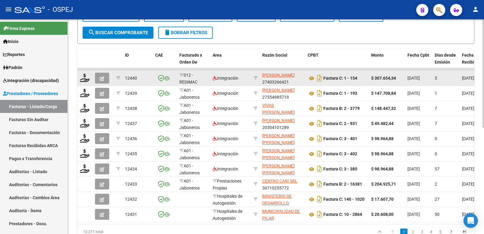
click at [90, 79] on datatable-body-cell at bounding box center [84, 78] width 15 height 15
click at [82, 77] on icon at bounding box center [85, 77] width 10 height 8
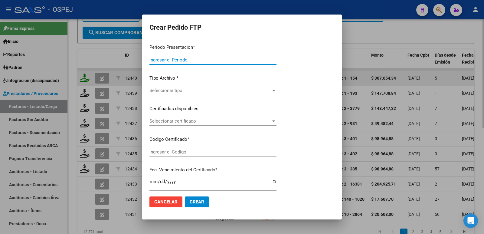
type input "202509"
type input "$ 307.654,34"
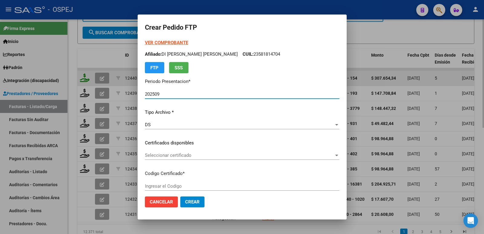
type input "ARG01000581814702024121820291218SAL-123"
type input "[DATE]"
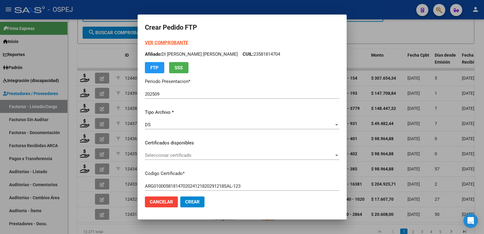
click at [211, 151] on div "Seleccionar certificado Seleccionar certificado" at bounding box center [242, 155] width 194 height 9
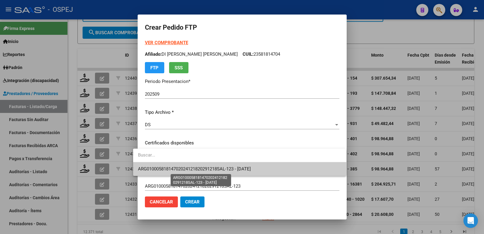
click at [214, 168] on span "ARG01000581814702024121820291218SAL-123 - [DATE]" at bounding box center [194, 168] width 113 height 5
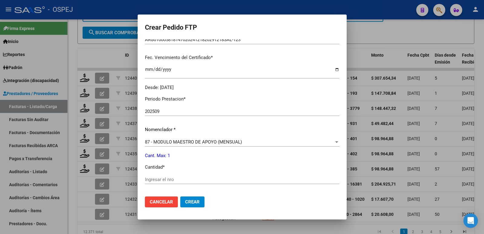
scroll to position [212, 0]
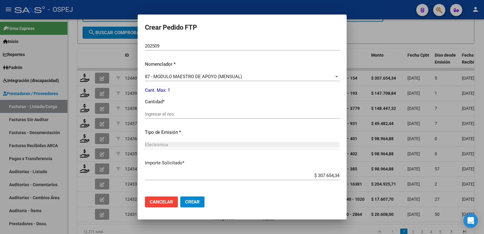
click at [164, 116] on input "Ingresar el nro" at bounding box center [242, 113] width 194 height 5
type input "1"
click at [183, 205] on button "Crear" at bounding box center [192, 201] width 24 height 11
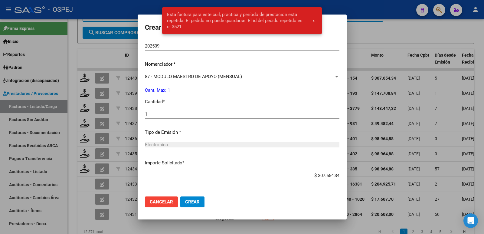
click at [431, 19] on div at bounding box center [242, 117] width 484 height 234
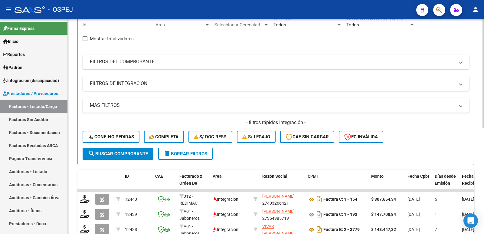
scroll to position [0, 0]
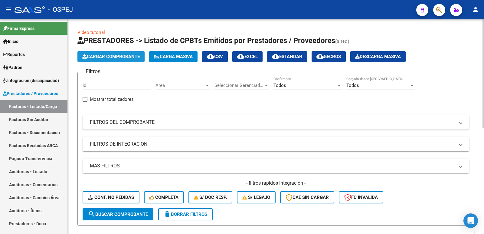
click at [131, 57] on span "Cargar Comprobante" at bounding box center [110, 56] width 57 height 5
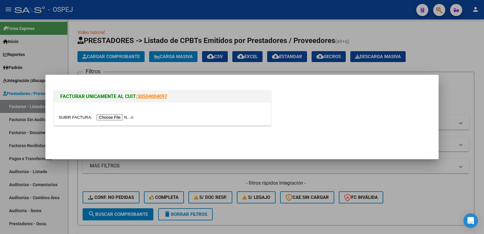
click at [129, 120] on input "file" at bounding box center [97, 117] width 77 height 6
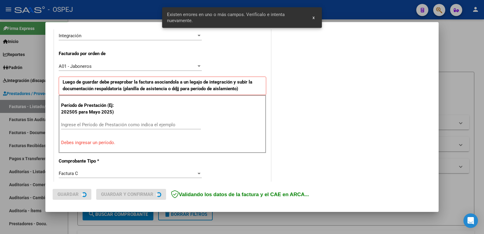
scroll to position [165, 0]
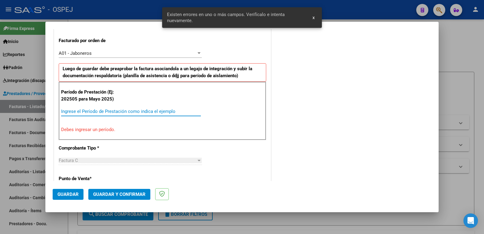
click at [81, 111] on input "Ingrese el Período de Prestación como indica el ejemplo" at bounding box center [131, 111] width 140 height 5
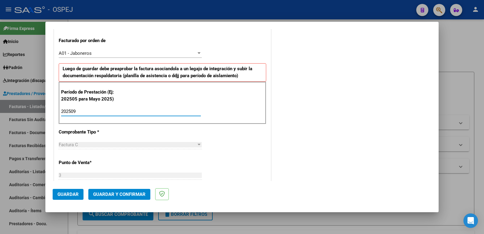
type input "202509"
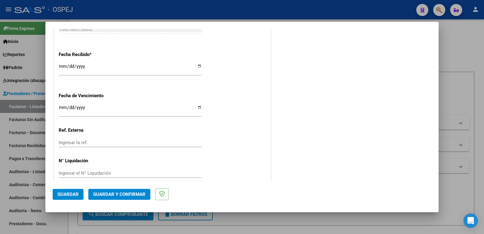
scroll to position [446, 0]
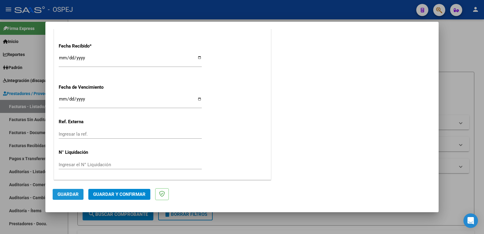
click at [64, 189] on button "Guardar" at bounding box center [68, 194] width 31 height 11
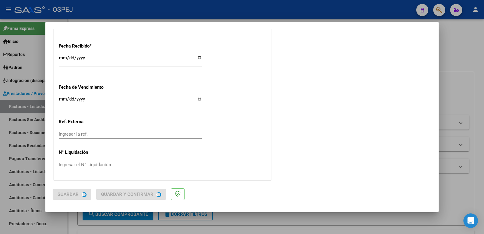
scroll to position [0, 0]
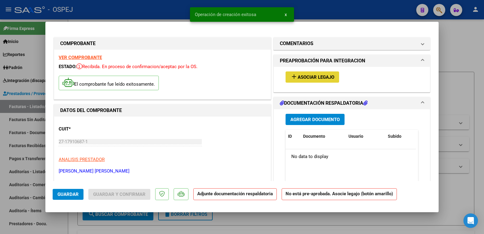
click at [315, 78] on span "Asociar Legajo" at bounding box center [316, 76] width 37 height 5
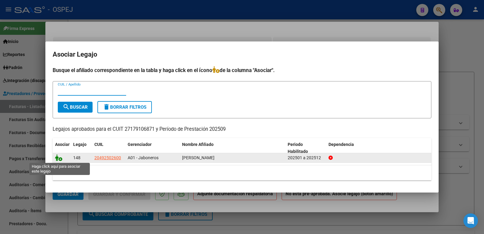
click at [61, 160] on icon at bounding box center [58, 157] width 7 height 7
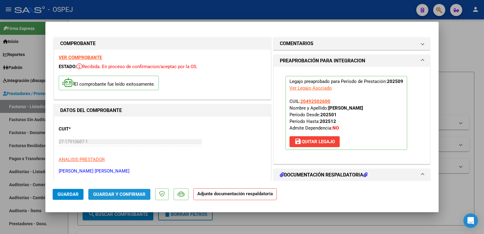
click at [112, 194] on span "Guardar y Confirmar" at bounding box center [119, 193] width 52 height 5
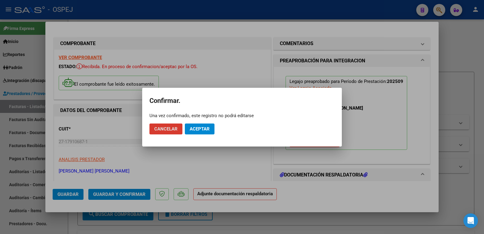
click at [202, 126] on span "Aceptar" at bounding box center [200, 128] width 20 height 5
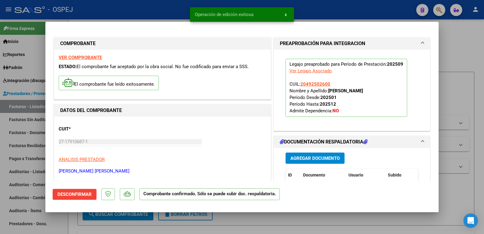
click at [155, 9] on div at bounding box center [242, 117] width 484 height 234
type input "$ 0,00"
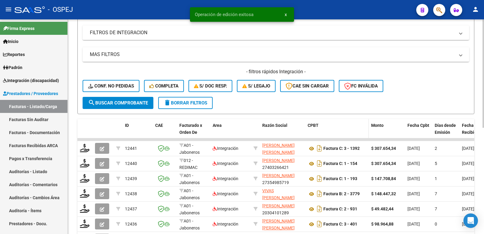
scroll to position [151, 0]
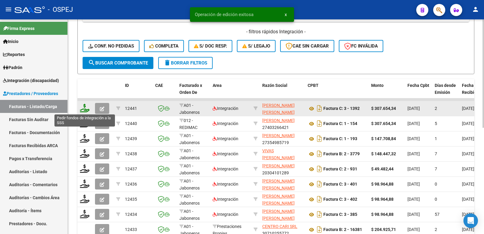
click at [86, 110] on icon at bounding box center [85, 108] width 10 height 8
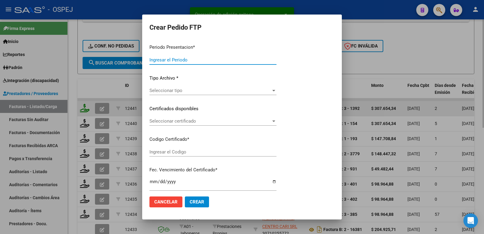
type input "202509"
type input "$ 307.654,34"
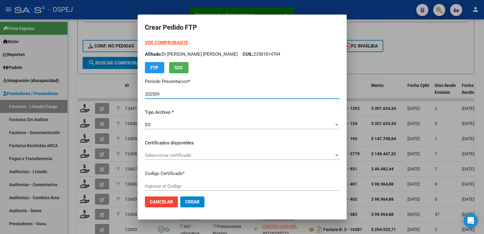
type input "ARG0200049250602022042120320421BS"
type input "[DATE]"
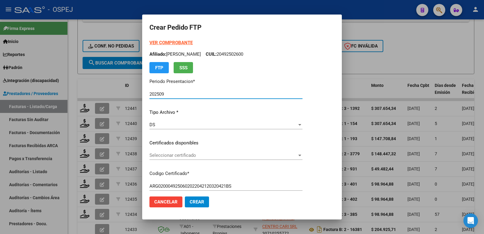
click at [194, 156] on span "Seleccionar certificado" at bounding box center [223, 154] width 148 height 5
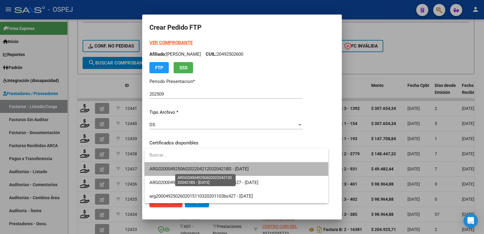
click at [208, 166] on span "ARG0200049250602022042120320421BS - [DATE]" at bounding box center [198, 168] width 99 height 5
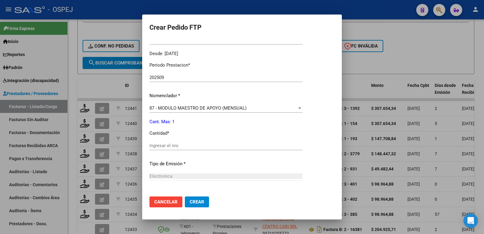
scroll to position [181, 0]
click at [201, 148] on div "Ingresar el nro" at bounding box center [225, 144] width 153 height 9
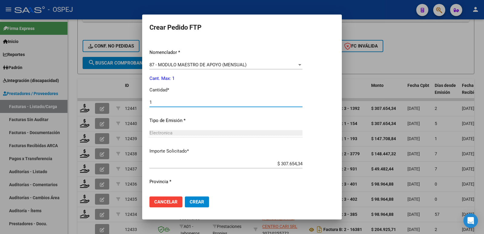
scroll to position [237, 0]
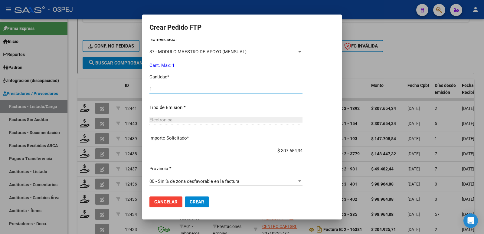
type input "1"
click at [203, 202] on span "Crear" at bounding box center [197, 201] width 15 height 5
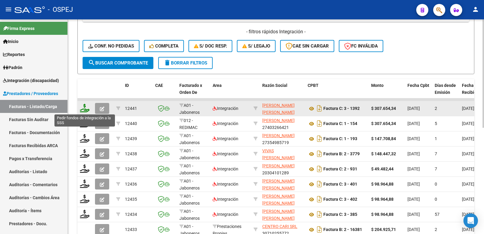
click at [87, 109] on icon at bounding box center [85, 108] width 10 height 8
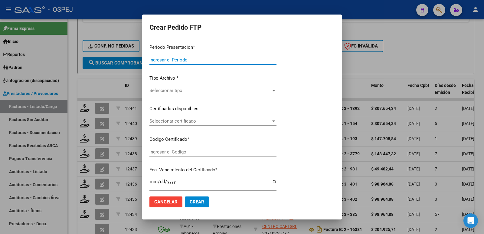
type input "202509"
type input "$ 307.654,34"
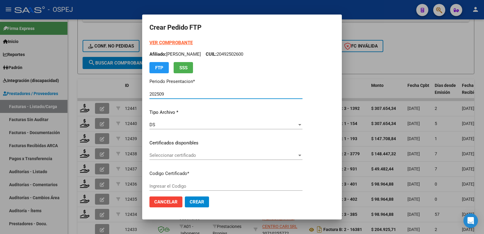
type input "ARG0200049250602022042120320421BS"
type input "[DATE]"
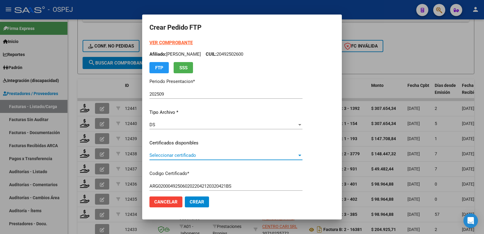
click at [191, 154] on span "Seleccionar certificado" at bounding box center [223, 154] width 148 height 5
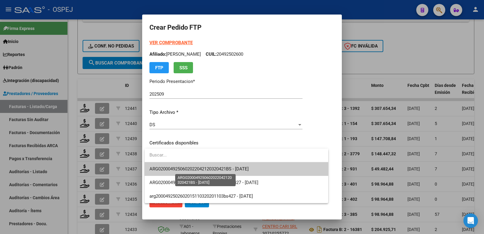
click at [196, 169] on span "ARG0200049250602022042120320421BS - [DATE]" at bounding box center [198, 168] width 99 height 5
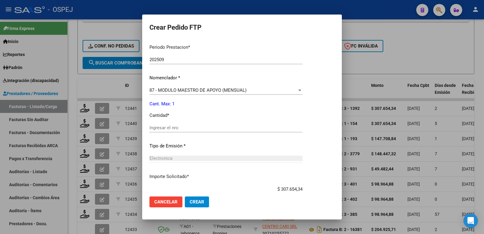
scroll to position [212, 0]
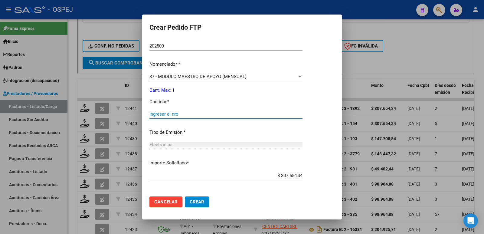
click at [200, 116] on input "Ingresar el nro" at bounding box center [225, 113] width 153 height 5
type input "1"
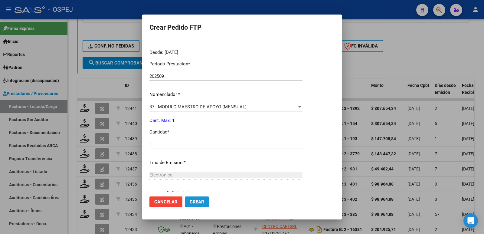
click at [190, 200] on span "Crear" at bounding box center [197, 201] width 15 height 5
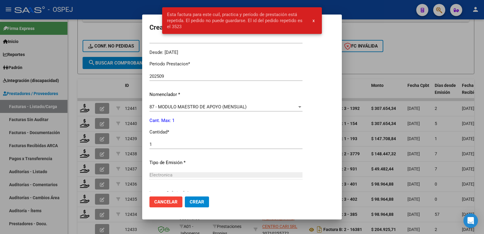
click at [414, 54] on div at bounding box center [242, 117] width 484 height 234
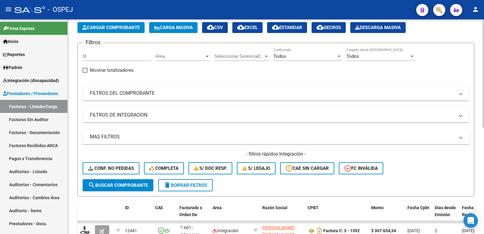
scroll to position [0, 0]
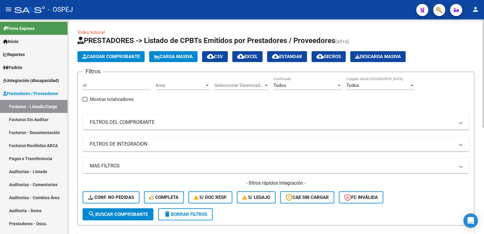
click at [121, 57] on span "Cargar Comprobante" at bounding box center [110, 56] width 57 height 5
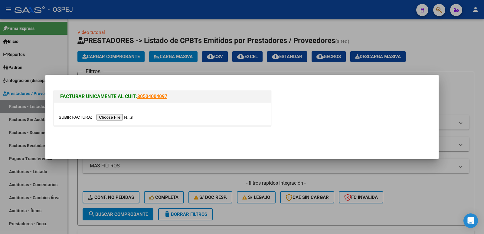
click at [121, 118] on input "file" at bounding box center [97, 117] width 77 height 6
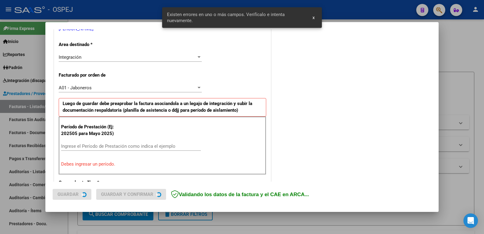
scroll to position [154, 0]
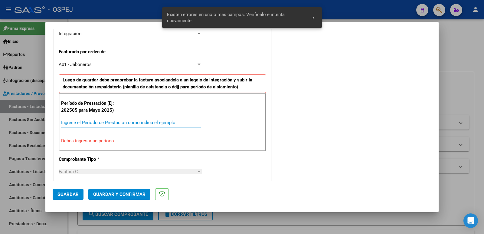
click at [151, 122] on input "Ingrese el Período de Prestación como indica el ejemplo" at bounding box center [131, 122] width 140 height 5
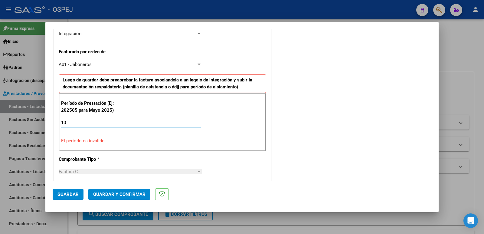
type input "1"
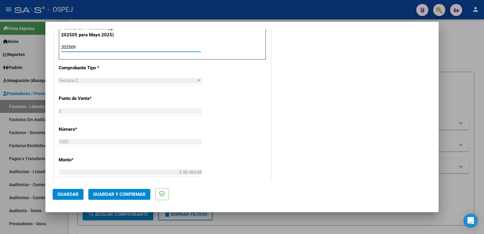
scroll to position [245, 0]
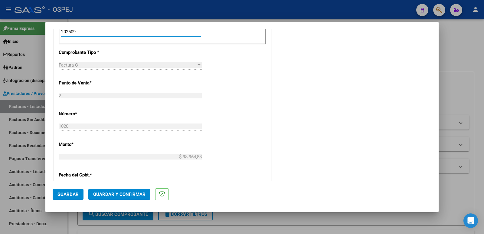
type input "202509"
click at [73, 195] on span "Guardar" at bounding box center [67, 193] width 21 height 5
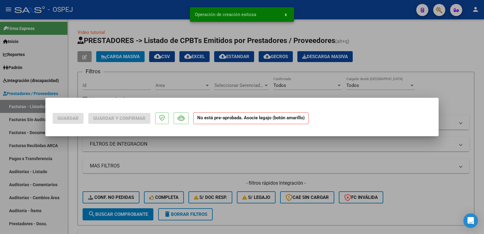
scroll to position [0, 0]
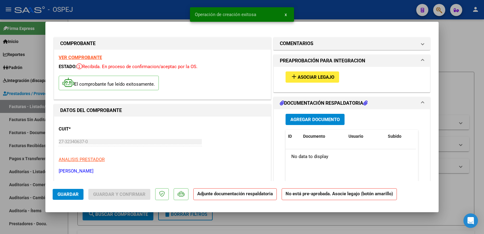
click at [316, 77] on span "Asociar Legajo" at bounding box center [316, 76] width 37 height 5
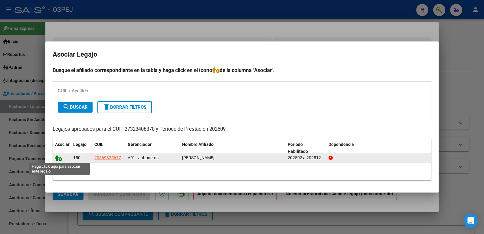
click at [59, 157] on icon at bounding box center [58, 157] width 7 height 7
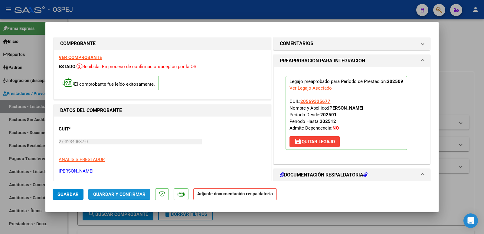
click at [117, 193] on span "Guardar y Confirmar" at bounding box center [119, 193] width 52 height 5
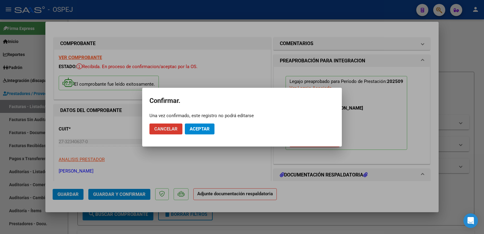
click at [195, 128] on span "Aceptar" at bounding box center [200, 128] width 20 height 5
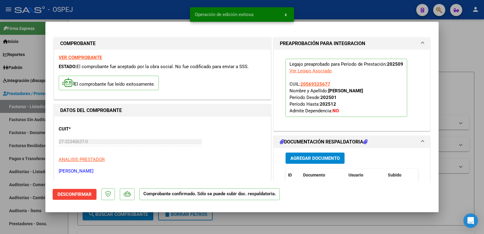
scroll to position [121, 0]
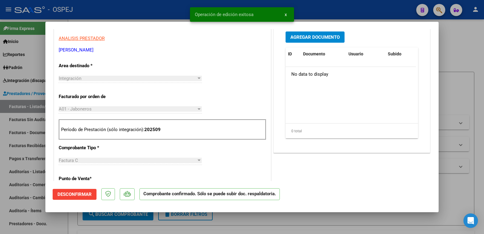
click at [139, 4] on div at bounding box center [242, 117] width 484 height 234
type input "$ 0,00"
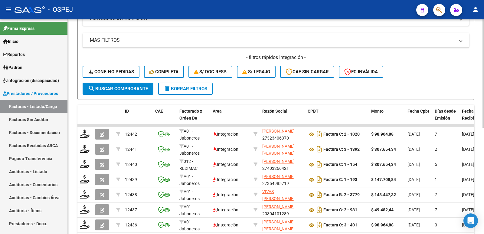
scroll to position [151, 0]
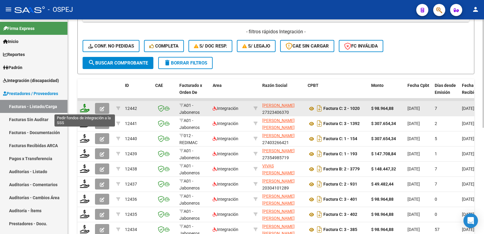
click at [85, 110] on icon at bounding box center [85, 108] width 10 height 8
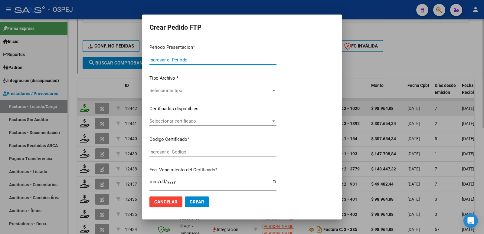
type input "202509"
type input "$ 98.964,88"
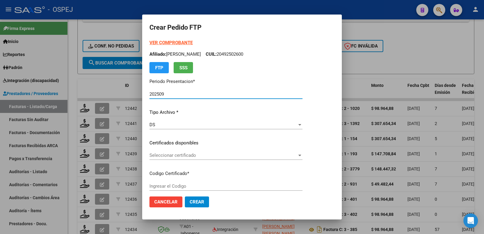
type input "arg02000569325672024090420270904bue"
type input "[DATE]"
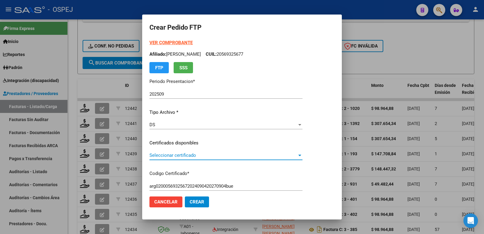
click at [208, 153] on span "Seleccionar certificado" at bounding box center [223, 154] width 148 height 5
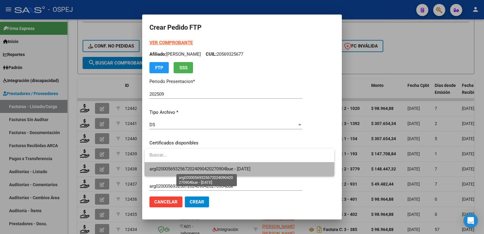
click at [215, 168] on span "arg02000569325672024090420270904bue - [DATE]" at bounding box center [199, 168] width 101 height 5
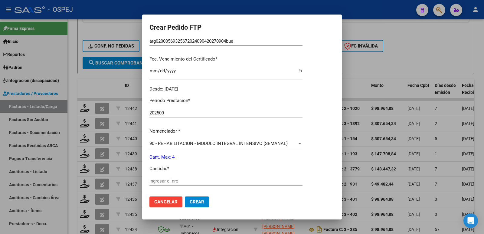
scroll to position [181, 0]
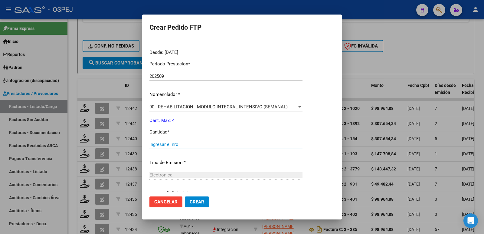
click at [207, 146] on input "Ingresar el nro" at bounding box center [225, 144] width 153 height 5
type input "4"
click at [200, 200] on span "Crear" at bounding box center [197, 201] width 15 height 5
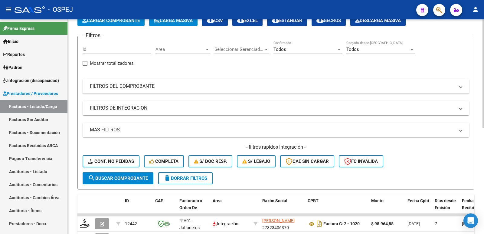
scroll to position [30, 0]
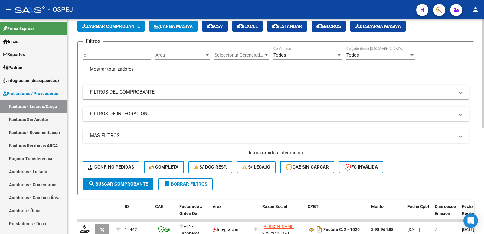
click at [119, 24] on span "Cargar Comprobante" at bounding box center [110, 26] width 57 height 5
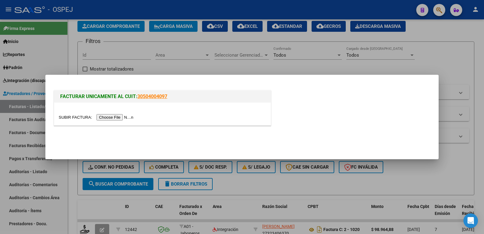
click at [131, 117] on input "file" at bounding box center [97, 117] width 77 height 6
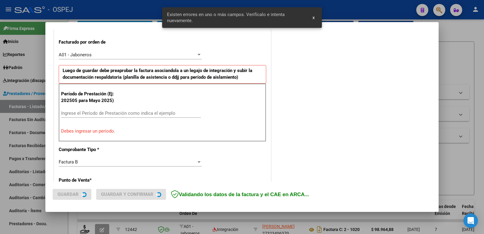
scroll to position [165, 0]
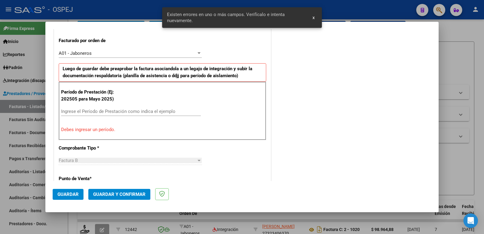
click at [100, 114] on input "Ingrese el Período de Prestación como indica el ejemplo" at bounding box center [131, 111] width 140 height 5
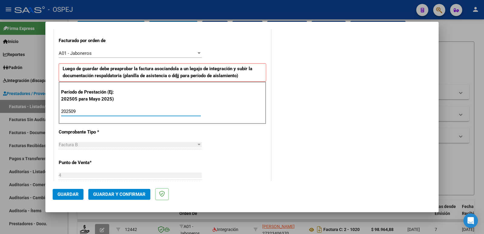
type input "202509"
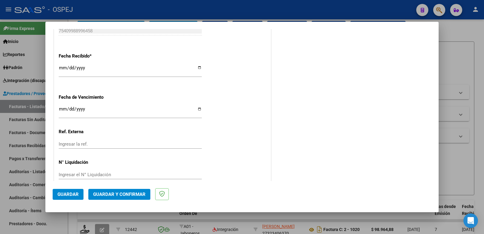
scroll to position [437, 0]
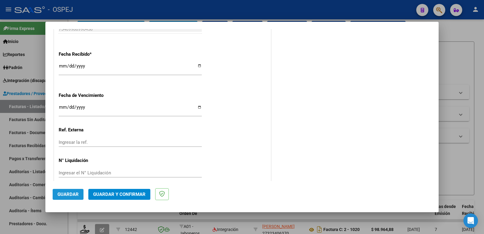
click at [64, 198] on button "Guardar" at bounding box center [68, 194] width 31 height 11
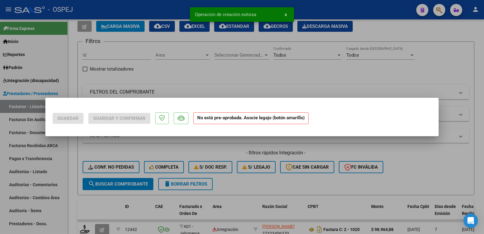
scroll to position [0, 0]
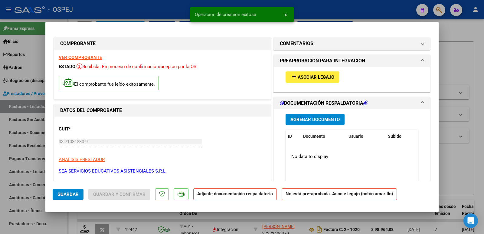
click at [309, 75] on span "Asociar Legajo" at bounding box center [316, 76] width 37 height 5
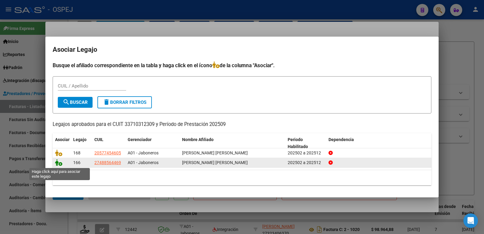
click at [59, 164] on icon at bounding box center [58, 162] width 7 height 7
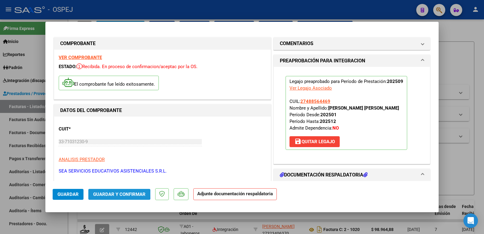
click at [112, 193] on span "Guardar y Confirmar" at bounding box center [119, 193] width 52 height 5
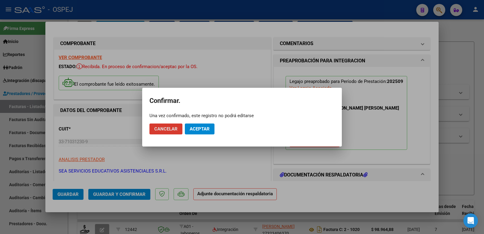
click at [208, 129] on span "Aceptar" at bounding box center [200, 128] width 20 height 5
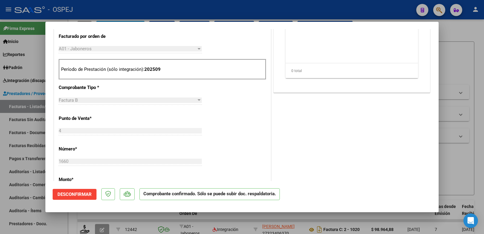
scroll to position [212, 0]
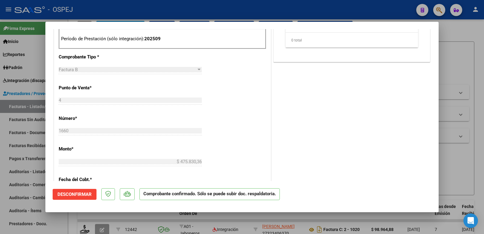
click at [250, 16] on div at bounding box center [242, 117] width 484 height 234
type input "$ 0,00"
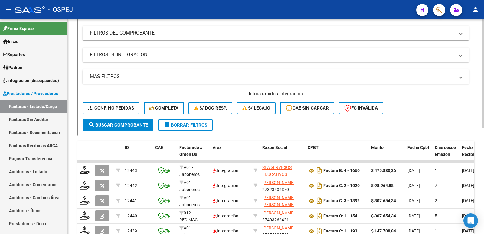
scroll to position [91, 0]
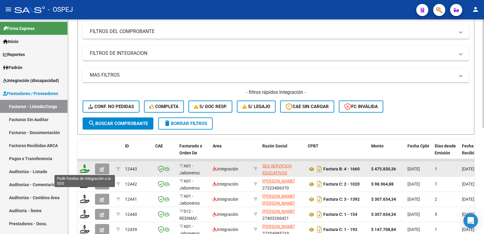
click at [88, 172] on icon at bounding box center [85, 168] width 10 height 8
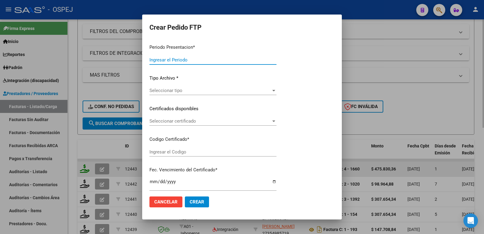
type input "202509"
type input "$ 475.830,36"
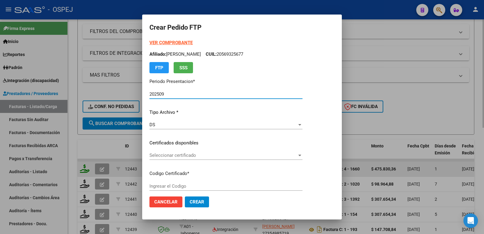
type input "ARG01000488564462023092020260920BS"
type input "[DATE]"
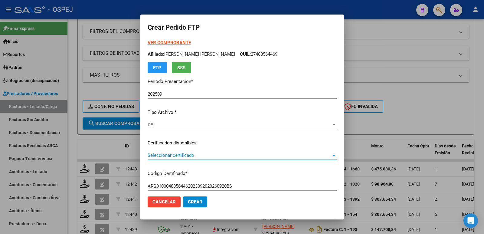
click at [211, 153] on span "Seleccionar certificado" at bounding box center [240, 154] width 184 height 5
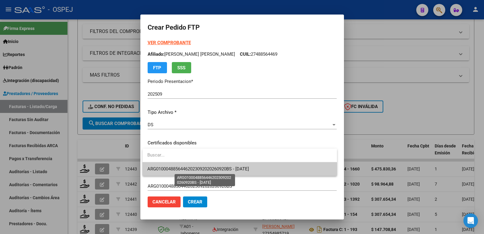
click at [212, 167] on span "ARG01000488564462023092020260920BS - [DATE]" at bounding box center [198, 168] width 102 height 5
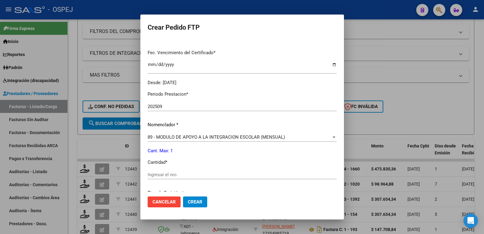
scroll to position [181, 0]
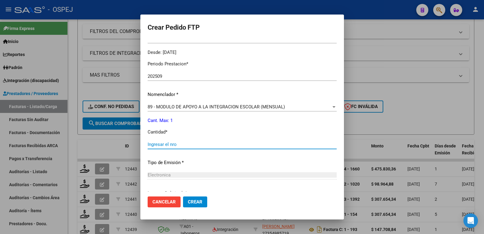
click at [208, 147] on input "Ingresar el nro" at bounding box center [242, 144] width 189 height 5
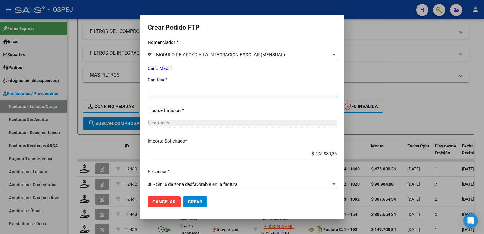
scroll to position [237, 0]
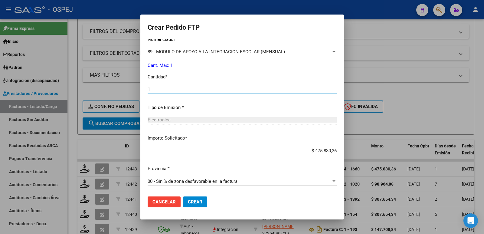
type input "1"
click at [195, 203] on span "Crear" at bounding box center [195, 201] width 15 height 5
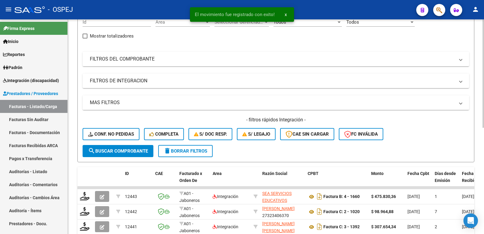
scroll to position [0, 0]
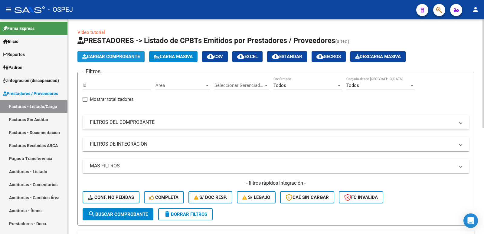
click at [123, 56] on span "Cargar Comprobante" at bounding box center [110, 56] width 57 height 5
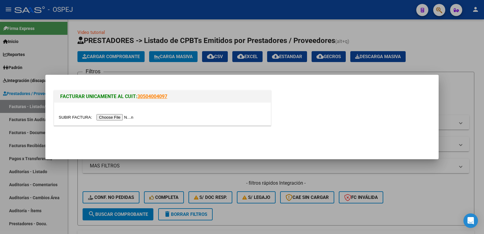
click at [126, 116] on input "file" at bounding box center [97, 117] width 77 height 6
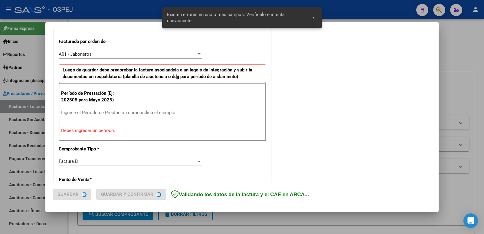
scroll to position [165, 0]
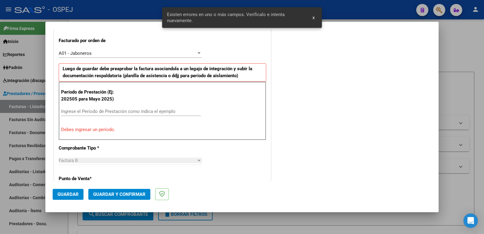
click at [143, 109] on input "Ingrese el Período de Prestación como indica el ejemplo" at bounding box center [131, 111] width 140 height 5
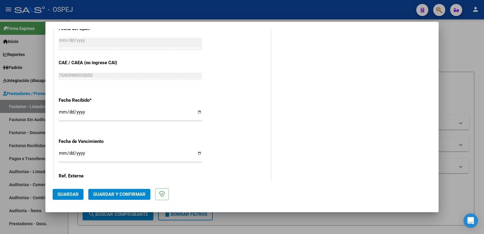
scroll to position [462, 0]
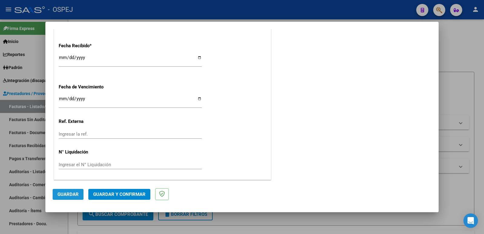
click at [60, 193] on span "Guardar" at bounding box center [67, 193] width 21 height 5
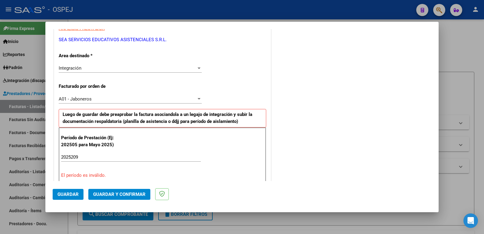
scroll to position [121, 0]
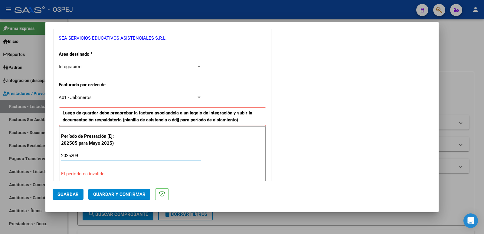
drag, startPoint x: 88, startPoint y: 154, endPoint x: 38, endPoint y: 161, distance: 50.4
click at [38, 161] on div "COMPROBANTE VER COMPROBANTE El comprobante fue leído exitosamente. DATOS DEL CO…" at bounding box center [242, 117] width 484 height 234
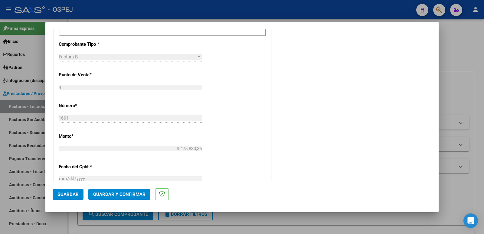
scroll to position [242, 0]
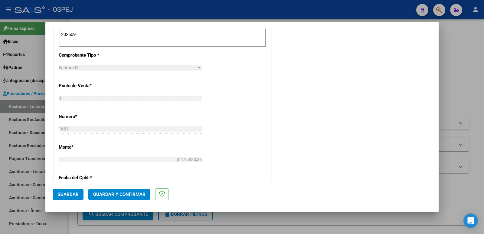
type input "202509"
click at [71, 190] on button "Guardar" at bounding box center [68, 194] width 31 height 11
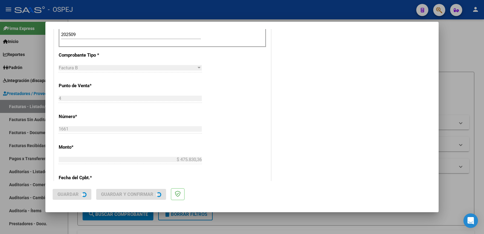
scroll to position [0, 0]
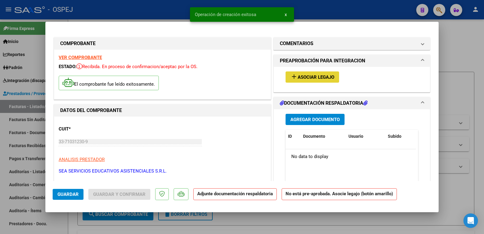
click at [314, 73] on button "add Asociar Legajo" at bounding box center [313, 76] width 54 height 11
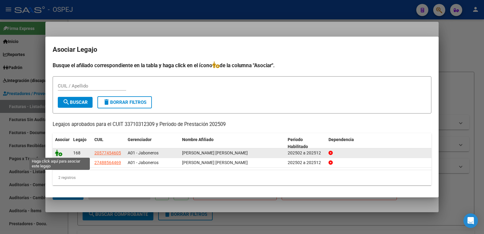
click at [56, 151] on icon at bounding box center [58, 152] width 7 height 7
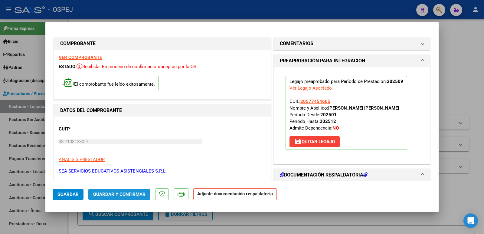
click at [113, 194] on span "Guardar y Confirmar" at bounding box center [119, 193] width 52 height 5
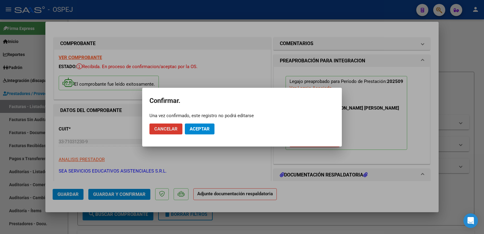
click at [206, 129] on span "Aceptar" at bounding box center [200, 128] width 20 height 5
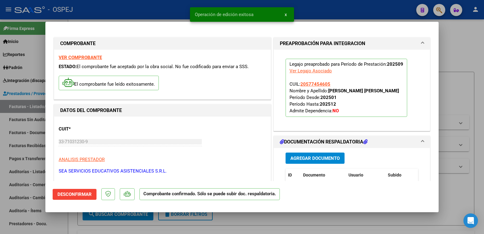
click at [178, 13] on div at bounding box center [242, 117] width 484 height 234
type input "$ 0,00"
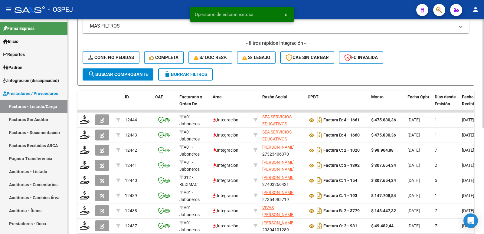
scroll to position [151, 0]
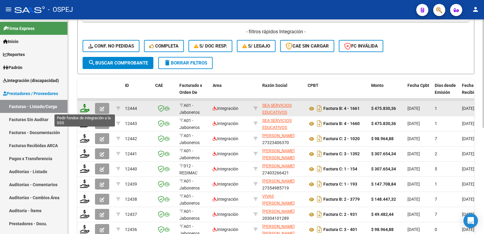
click at [82, 109] on icon at bounding box center [85, 108] width 10 height 8
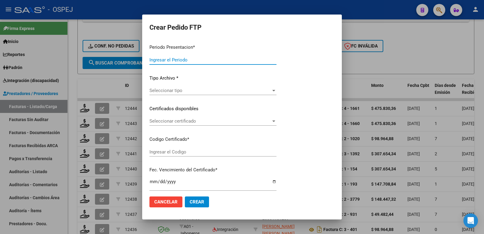
type input "202509"
type input "$ 475.830,36"
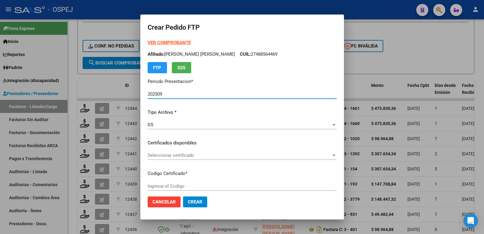
type input "arg02000577454602022112920251128-bsAs"
type input "[DATE]"
click at [178, 156] on span "Seleccionar certificado" at bounding box center [240, 154] width 184 height 5
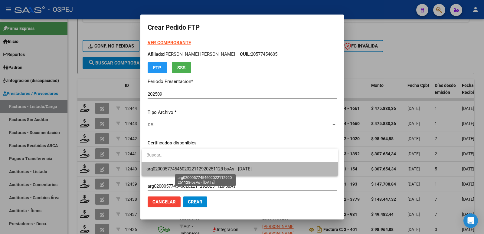
click at [183, 170] on span "arg02000577454602022112920251128-bsAs - [DATE]" at bounding box center [198, 168] width 105 height 5
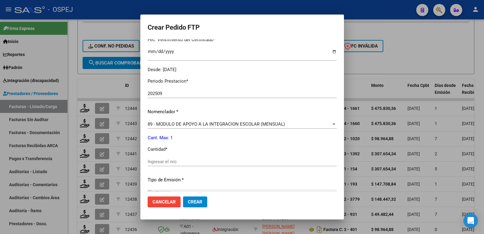
scroll to position [181, 0]
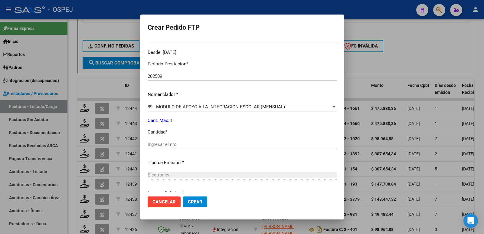
click at [188, 148] on div "Ingresar el nro" at bounding box center [242, 144] width 189 height 9
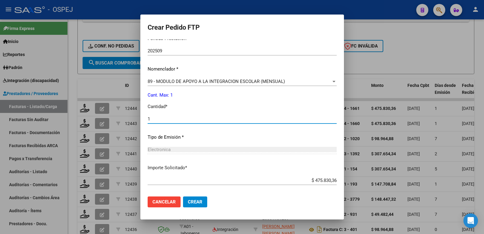
scroll to position [237, 0]
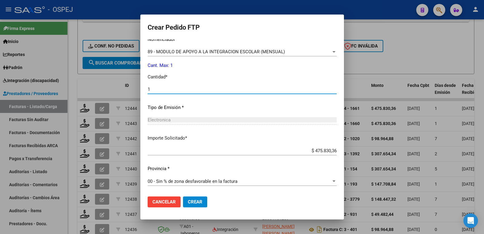
type input "1"
click at [189, 199] on span "Crear" at bounding box center [195, 201] width 15 height 5
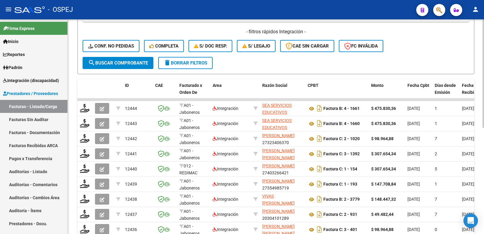
scroll to position [0, 0]
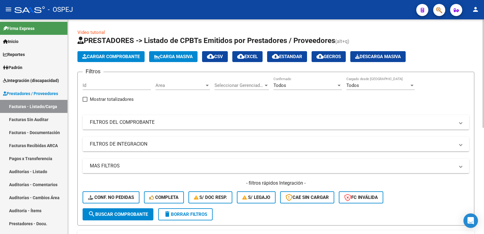
click at [122, 55] on span "Cargar Comprobante" at bounding box center [110, 56] width 57 height 5
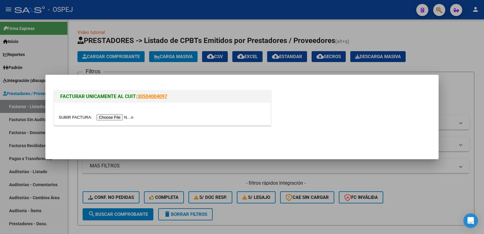
click at [117, 117] on input "file" at bounding box center [97, 117] width 77 height 6
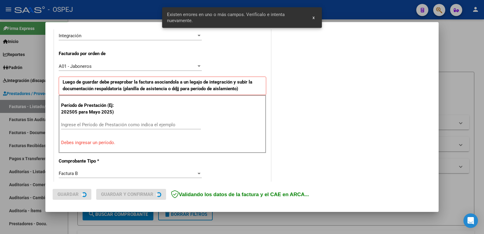
scroll to position [165, 0]
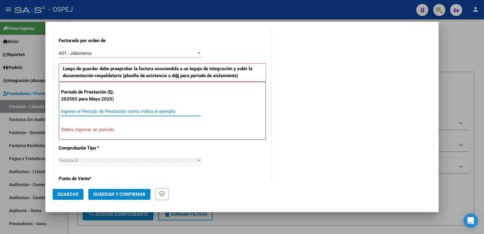
click at [132, 109] on input "Ingrese el Período de Prestación como indica el ejemplo" at bounding box center [131, 111] width 140 height 5
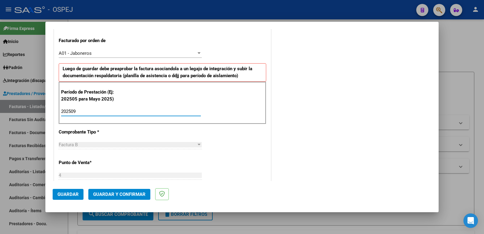
type input "202509"
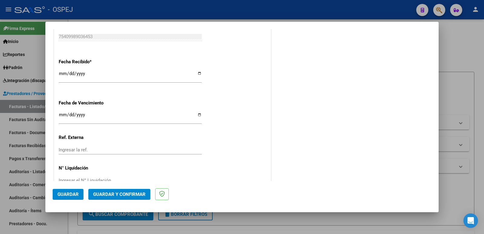
scroll to position [446, 0]
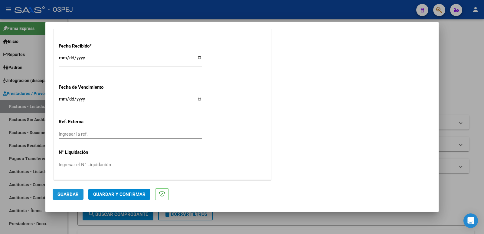
click at [62, 194] on span "Guardar" at bounding box center [67, 193] width 21 height 5
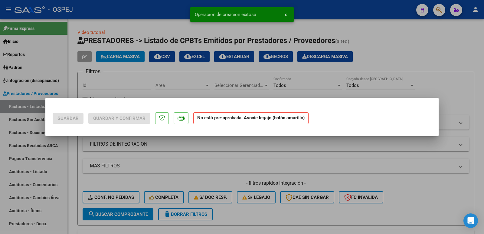
scroll to position [0, 0]
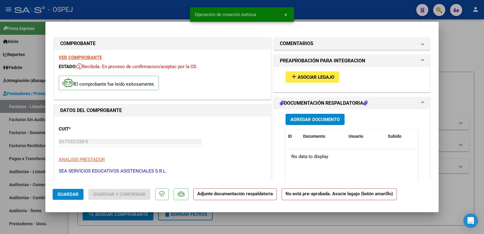
click at [292, 75] on mat-icon "add" at bounding box center [293, 76] width 7 height 7
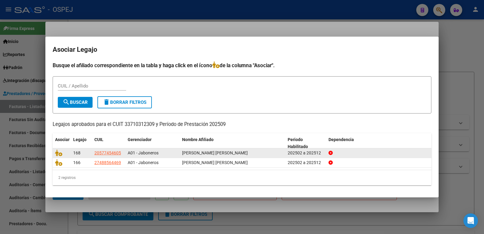
click at [189, 154] on span "[PERSON_NAME] [PERSON_NAME]" at bounding box center [215, 152] width 66 height 5
click at [66, 153] on div at bounding box center [61, 152] width 13 height 7
click at [57, 152] on icon at bounding box center [58, 152] width 7 height 7
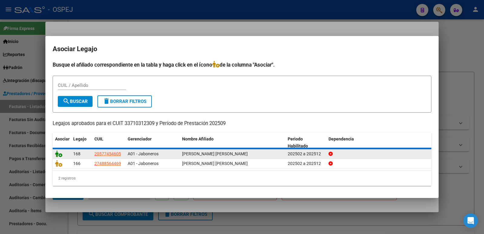
click at [57, 152] on icon at bounding box center [58, 153] width 7 height 7
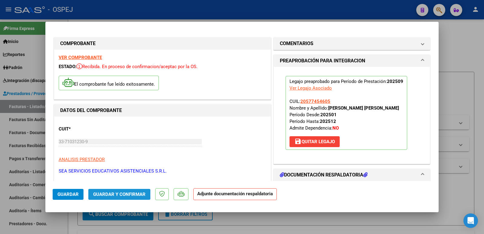
click at [108, 195] on span "Guardar y Confirmar" at bounding box center [119, 193] width 52 height 5
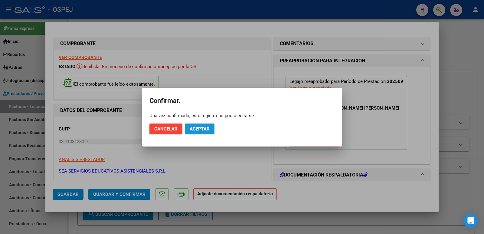
click at [193, 125] on button "Aceptar" at bounding box center [200, 128] width 30 height 11
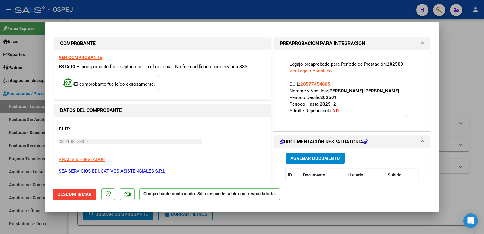
click at [152, 8] on div at bounding box center [242, 117] width 484 height 234
type input "$ 0,00"
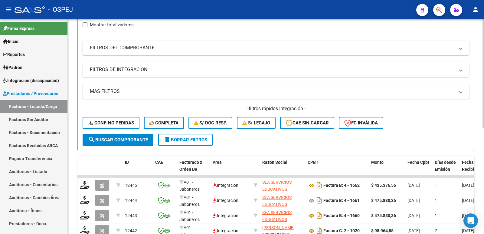
scroll to position [91, 0]
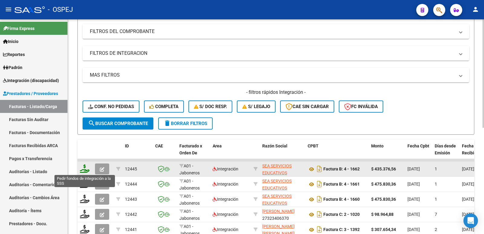
click at [87, 169] on icon at bounding box center [85, 168] width 10 height 8
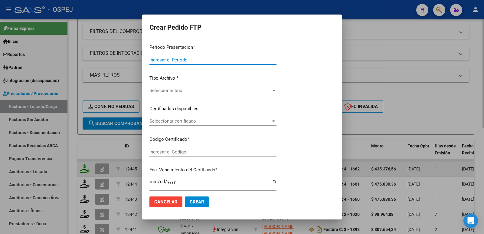
type input "202509"
type input "$ 435.376,56"
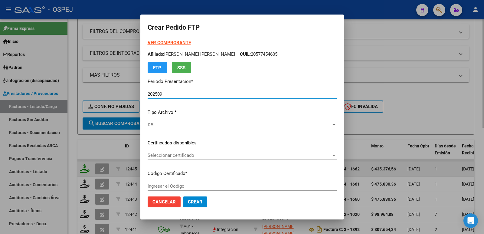
type input "arg02000577454602022112920251128-bsAs"
type input "[DATE]"
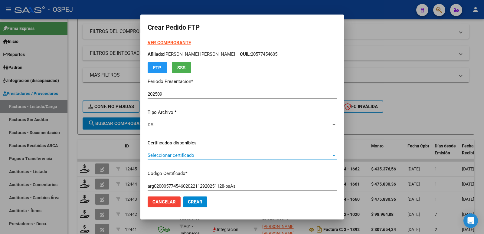
click at [220, 156] on span "Seleccionar certificado" at bounding box center [240, 154] width 184 height 5
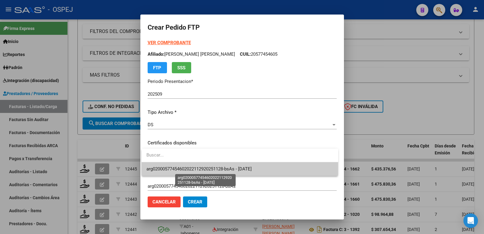
click at [219, 168] on span "arg02000577454602022112920251128-bsAs - [DATE]" at bounding box center [198, 168] width 105 height 5
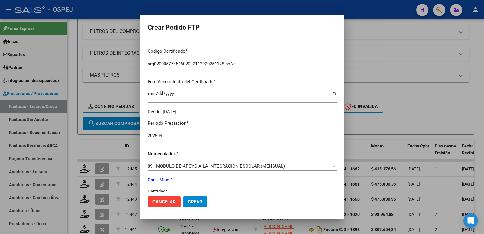
scroll to position [151, 0]
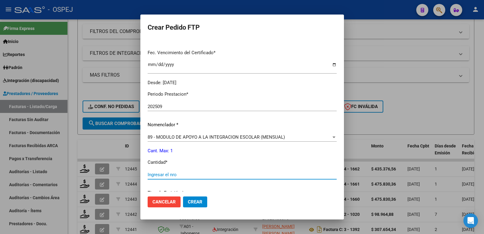
click at [217, 176] on input "Ingresar el nro" at bounding box center [242, 174] width 189 height 5
type input "1"
click at [188, 201] on span "Crear" at bounding box center [195, 201] width 15 height 5
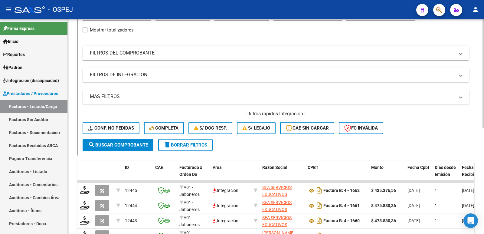
scroll to position [0, 0]
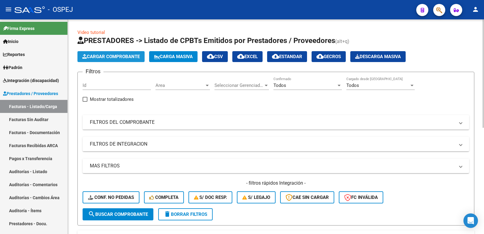
click at [127, 56] on span "Cargar Comprobante" at bounding box center [110, 56] width 57 height 5
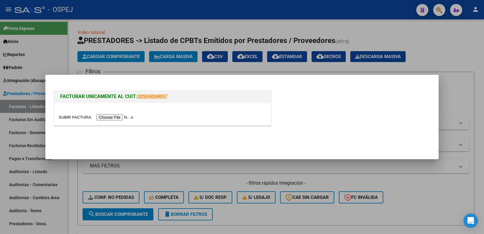
click at [111, 117] on input "file" at bounding box center [97, 117] width 77 height 6
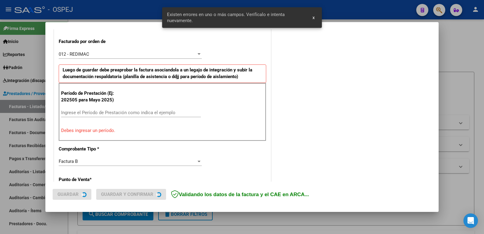
scroll to position [165, 0]
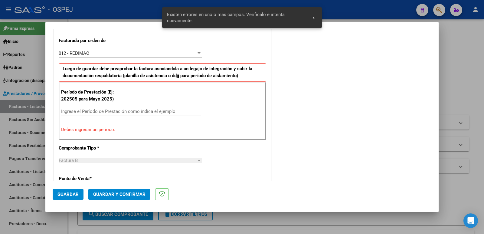
click at [150, 110] on input "Ingrese el Período de Prestación como indica el ejemplo" at bounding box center [131, 111] width 140 height 5
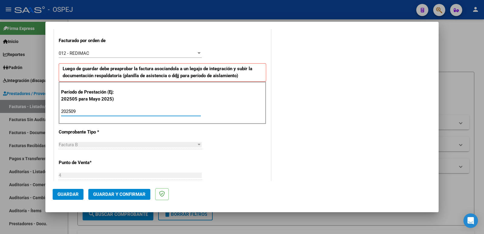
type input "202509"
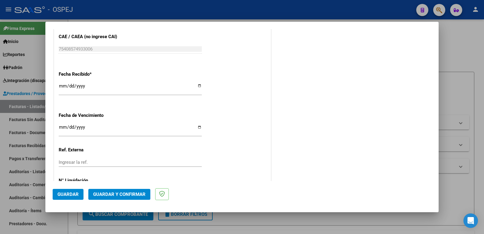
scroll to position [446, 0]
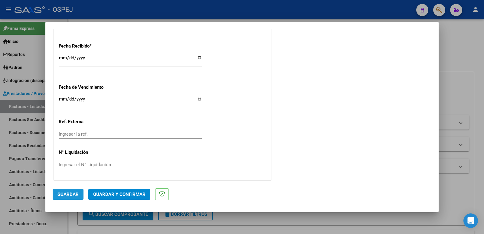
click at [70, 196] on span "Guardar" at bounding box center [67, 193] width 21 height 5
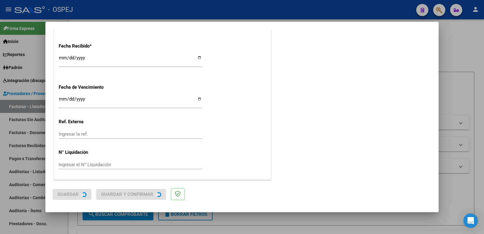
scroll to position [0, 0]
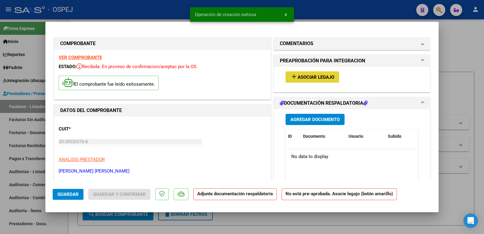
click at [315, 80] on button "add Asociar Legajo" at bounding box center [313, 76] width 54 height 11
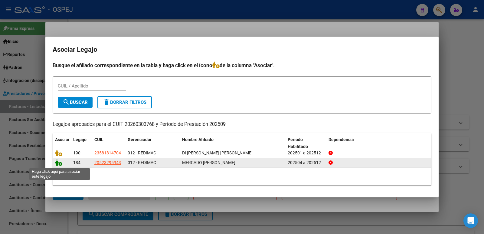
click at [60, 164] on icon at bounding box center [58, 162] width 7 height 7
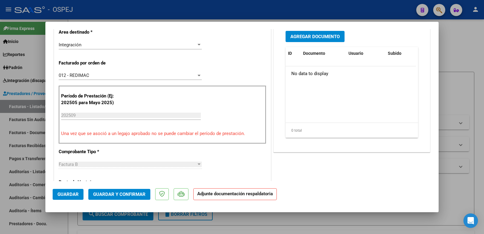
scroll to position [181, 0]
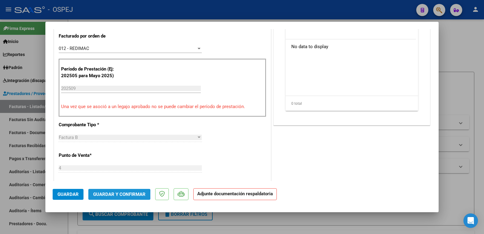
click at [113, 195] on span "Guardar y Confirmar" at bounding box center [119, 193] width 52 height 5
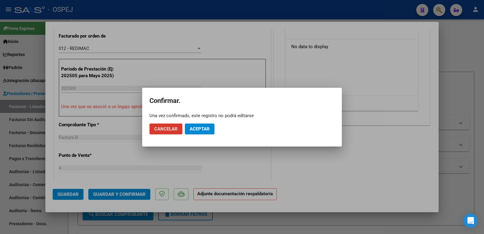
click at [206, 128] on span "Aceptar" at bounding box center [200, 128] width 20 height 5
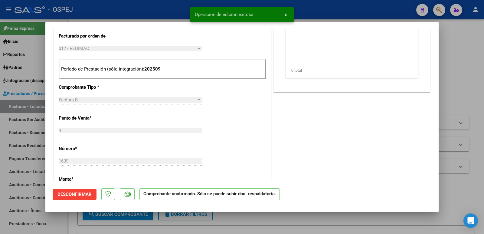
click at [344, 11] on div at bounding box center [242, 117] width 484 height 234
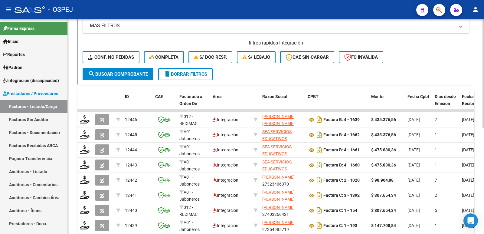
scroll to position [151, 0]
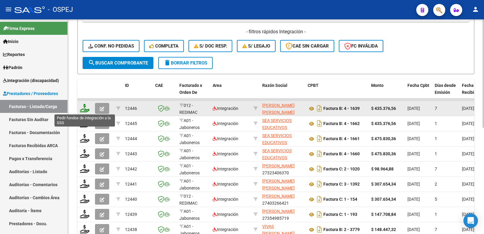
click at [83, 108] on icon at bounding box center [85, 108] width 10 height 8
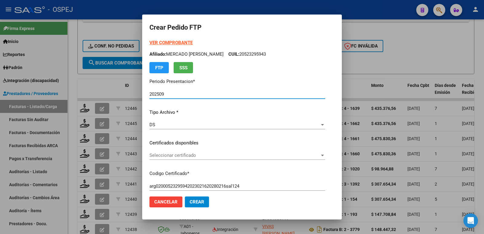
click at [186, 155] on span "Seleccionar certificado" at bounding box center [234, 154] width 170 height 5
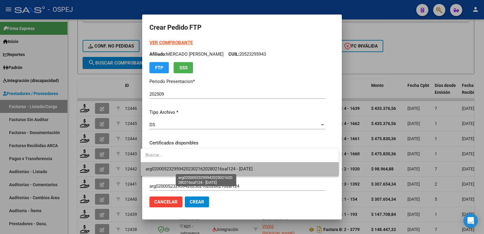
click at [187, 168] on span "arg02000523295942023021620280216sal124 - [DATE]" at bounding box center [198, 168] width 107 height 5
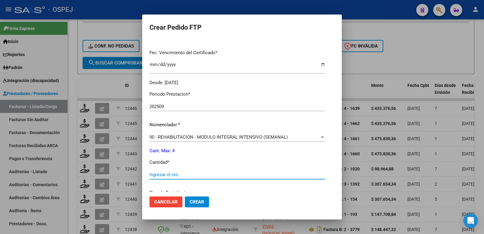
click at [177, 172] on input "Ingresar el nro" at bounding box center [237, 174] width 176 height 5
click at [185, 199] on button "Crear" at bounding box center [197, 201] width 24 height 11
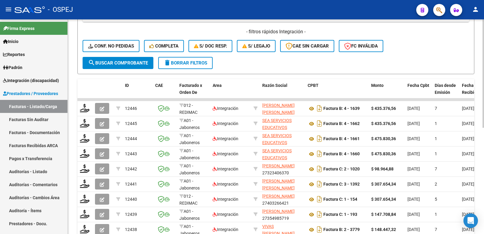
scroll to position [0, 0]
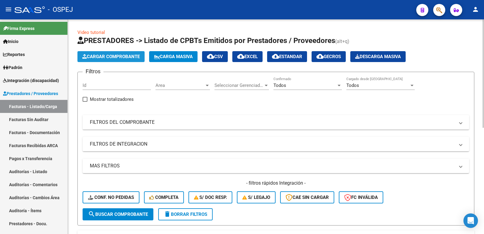
click at [135, 58] on span "Cargar Comprobante" at bounding box center [110, 56] width 57 height 5
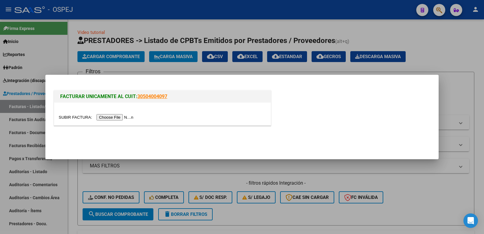
click at [122, 115] on input "file" at bounding box center [97, 117] width 77 height 6
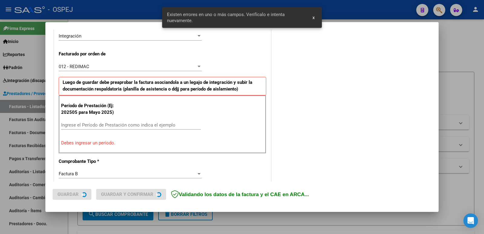
scroll to position [165, 0]
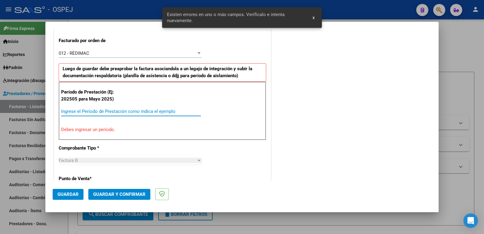
click at [135, 112] on input "Ingrese el Período de Prestación como indica el ejemplo" at bounding box center [131, 111] width 140 height 5
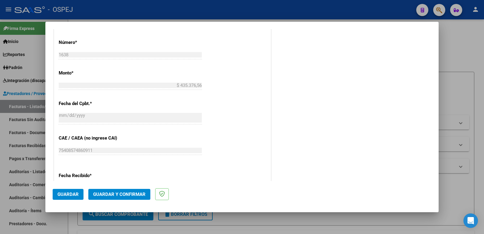
scroll to position [316, 0]
click at [70, 192] on span "Guardar" at bounding box center [67, 193] width 21 height 5
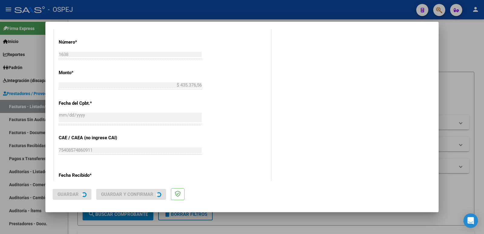
scroll to position [0, 0]
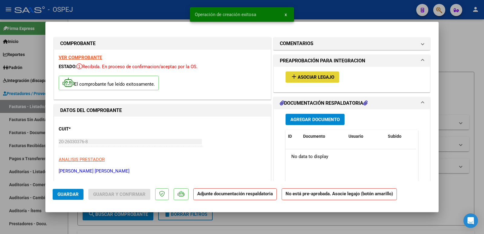
click at [299, 77] on span "Asociar Legajo" at bounding box center [316, 76] width 37 height 5
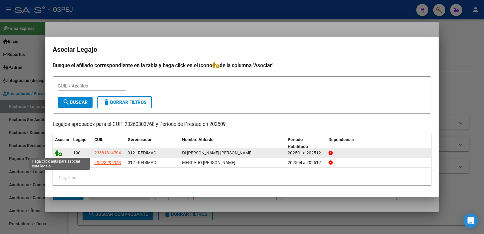
click at [61, 154] on icon at bounding box center [58, 152] width 7 height 7
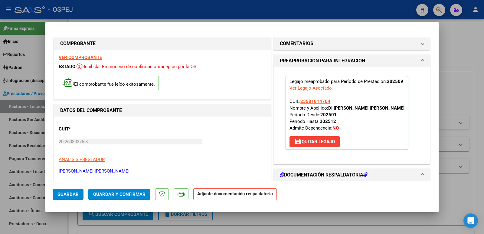
click at [104, 193] on span "Guardar y Confirmar" at bounding box center [119, 193] width 52 height 5
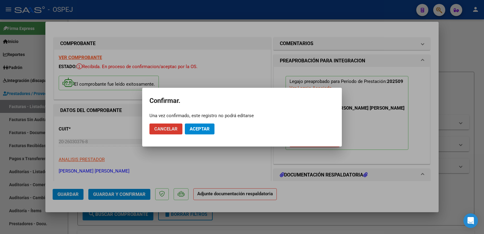
click at [198, 131] on span "Aceptar" at bounding box center [200, 128] width 20 height 5
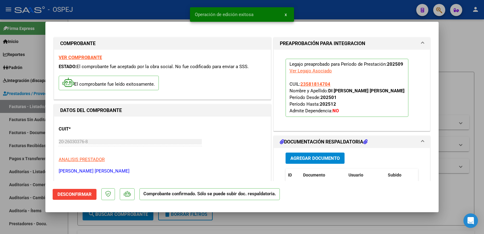
click at [143, 10] on div at bounding box center [242, 117] width 484 height 234
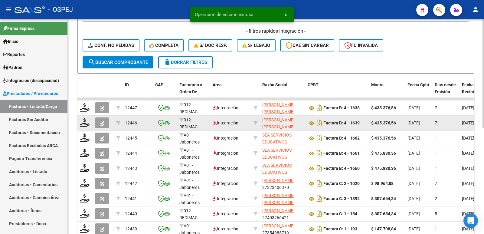
scroll to position [181, 0]
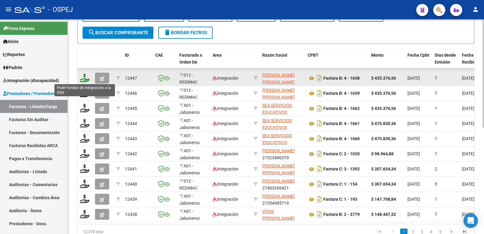
click at [83, 79] on icon at bounding box center [85, 77] width 10 height 8
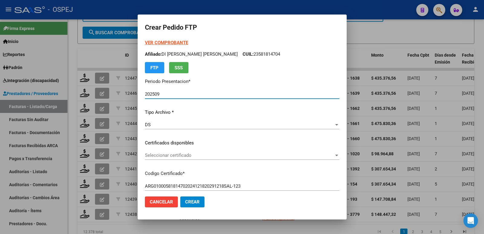
click at [184, 156] on span "Seleccionar certificado" at bounding box center [239, 154] width 189 height 5
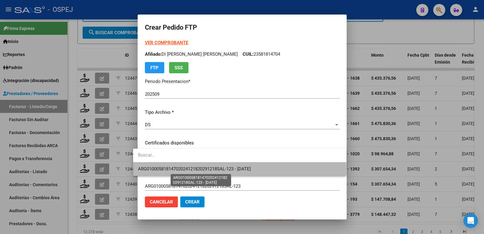
click at [207, 171] on span "ARG01000581814702024121820291218SAL-123 - [DATE]" at bounding box center [194, 168] width 113 height 5
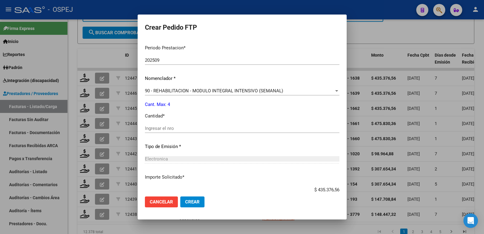
scroll to position [212, 0]
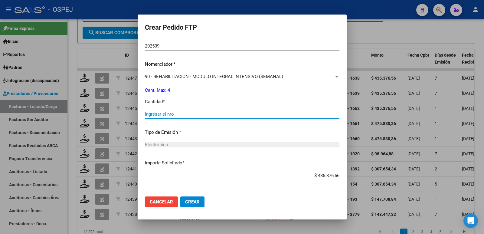
click at [205, 114] on input "Ingresar el nro" at bounding box center [242, 113] width 194 height 5
click at [185, 201] on span "Crear" at bounding box center [192, 201] width 15 height 5
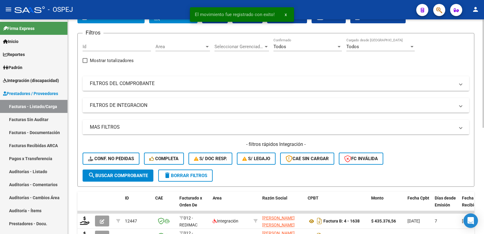
scroll to position [30, 0]
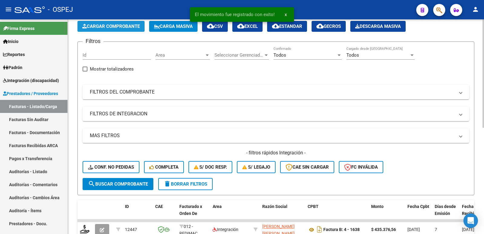
click at [125, 28] on span "Cargar Comprobante" at bounding box center [110, 26] width 57 height 5
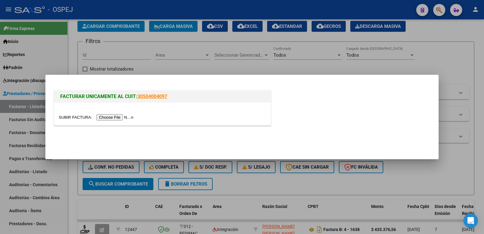
click at [121, 117] on input "file" at bounding box center [97, 117] width 77 height 6
click at [250, 184] on div at bounding box center [242, 117] width 484 height 234
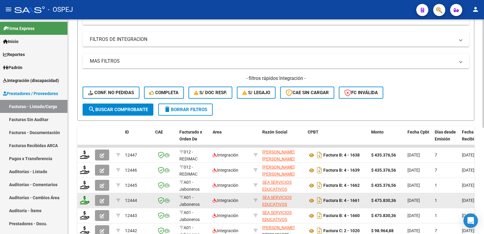
scroll to position [121, 0]
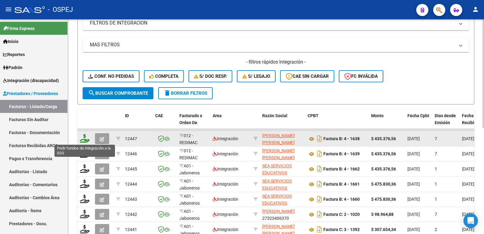
click at [86, 140] on icon at bounding box center [85, 138] width 10 height 8
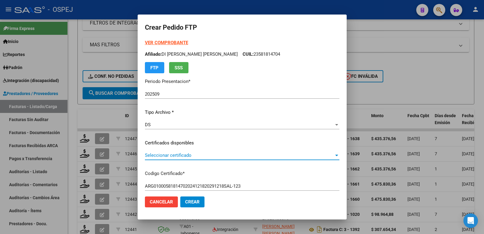
click at [200, 158] on span "Seleccionar certificado" at bounding box center [239, 154] width 189 height 5
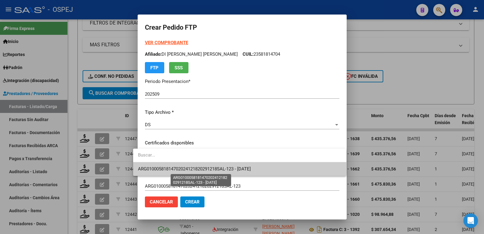
click at [209, 169] on span "ARG01000581814702024121820291218SAL-123 - [DATE]" at bounding box center [194, 168] width 113 height 5
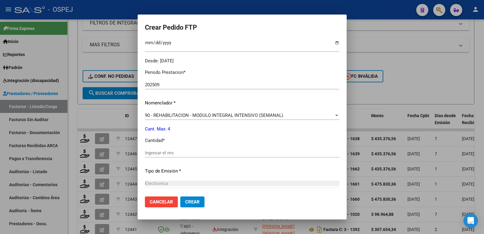
scroll to position [181, 0]
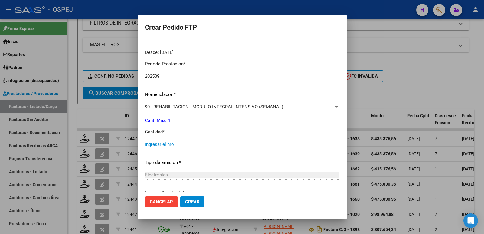
click at [215, 145] on input "Ingresar el nro" at bounding box center [242, 144] width 194 height 5
click at [187, 200] on span "Crear" at bounding box center [192, 201] width 15 height 5
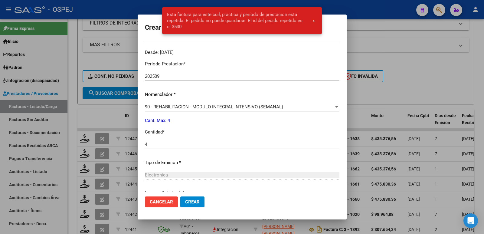
click at [416, 83] on div at bounding box center [242, 117] width 484 height 234
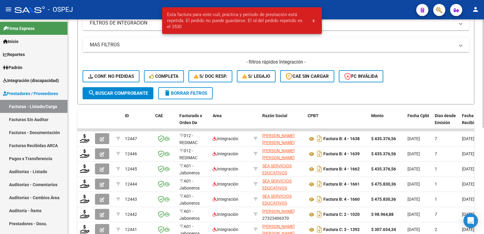
scroll to position [0, 0]
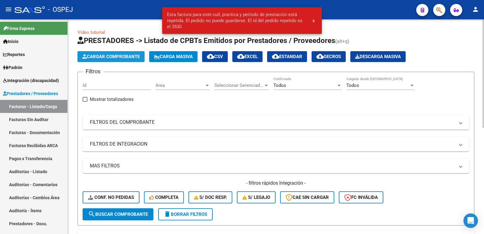
click at [103, 61] on button "Cargar Comprobante" at bounding box center [110, 56] width 67 height 11
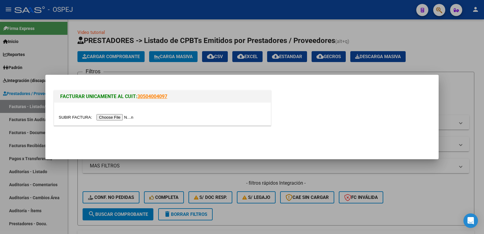
click at [124, 117] on input "file" at bounding box center [97, 117] width 77 height 6
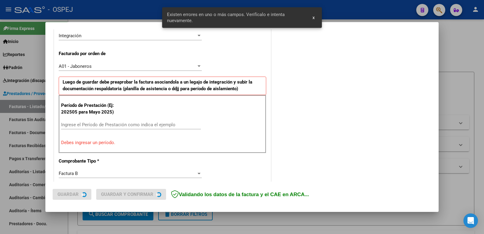
scroll to position [165, 0]
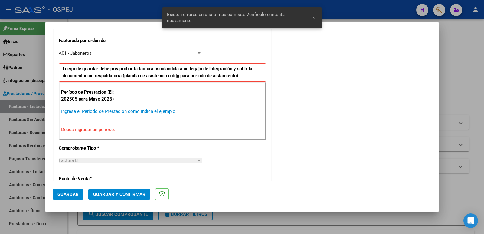
click at [176, 109] on input "Ingrese el Período de Prestación como indica el ejemplo" at bounding box center [131, 111] width 140 height 5
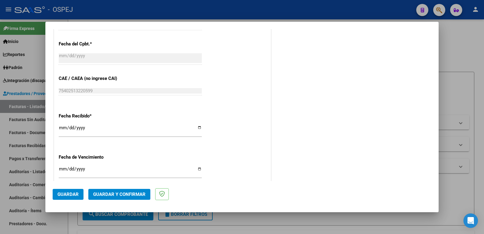
scroll to position [377, 0]
click at [68, 195] on span "Guardar" at bounding box center [67, 193] width 21 height 5
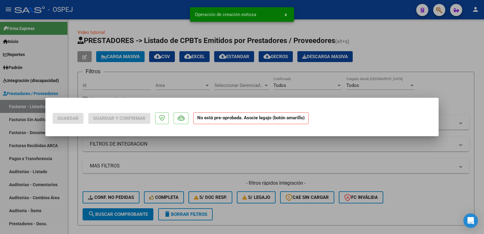
scroll to position [0, 0]
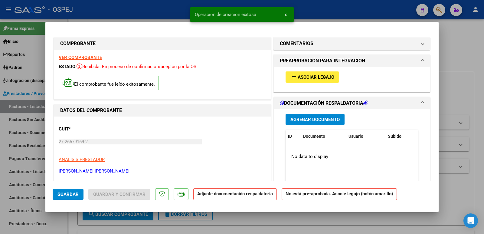
click at [303, 75] on span "Asociar Legajo" at bounding box center [316, 76] width 37 height 5
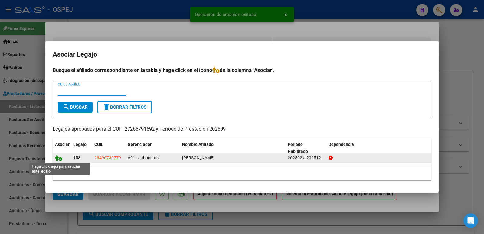
click at [57, 160] on icon at bounding box center [58, 157] width 7 height 7
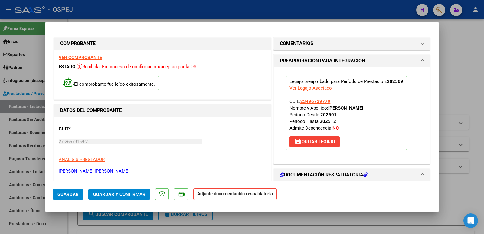
click at [119, 193] on span "Guardar y Confirmar" at bounding box center [119, 193] width 52 height 5
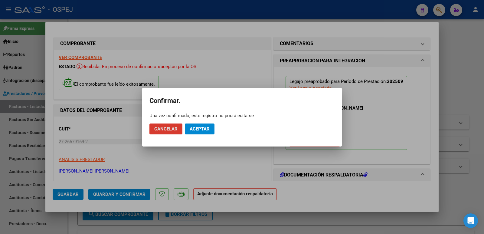
click at [198, 126] on span "Aceptar" at bounding box center [200, 128] width 20 height 5
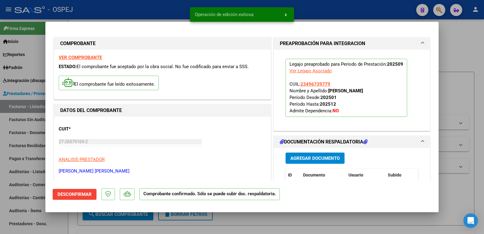
click at [174, 13] on div at bounding box center [242, 117] width 484 height 234
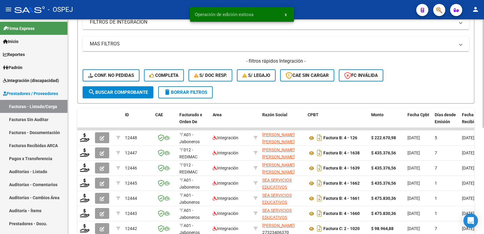
scroll to position [151, 0]
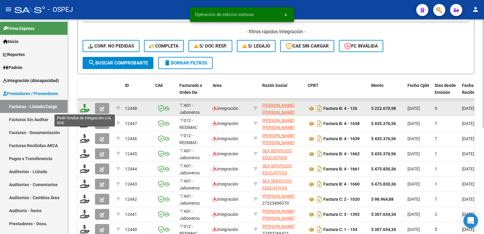
click at [88, 109] on icon at bounding box center [85, 108] width 10 height 8
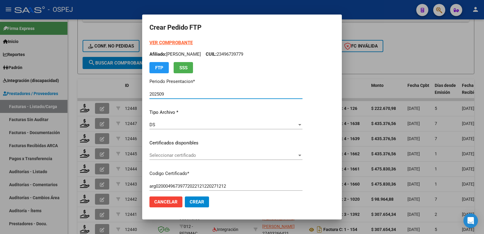
click at [208, 155] on span "Seleccionar certificado" at bounding box center [223, 154] width 148 height 5
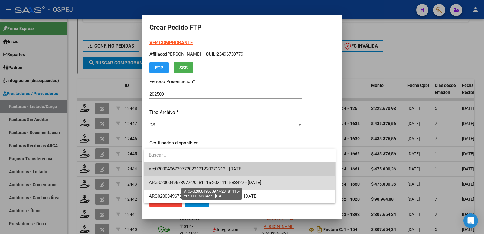
click at [211, 180] on span "ARG-0200049673977-20181115-20211115BS427 - [DATE]" at bounding box center [205, 182] width 113 height 5
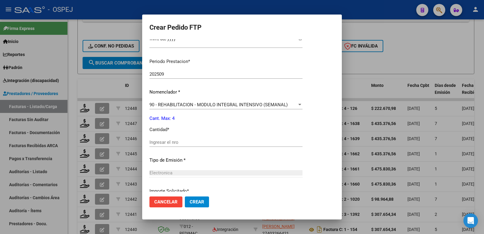
scroll to position [212, 0]
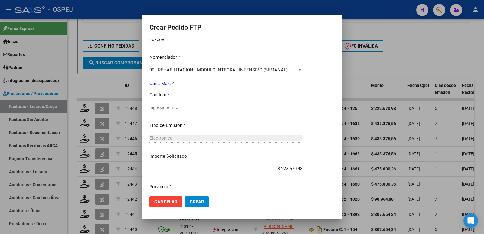
click at [187, 108] on input "Ingresar el nro" at bounding box center [225, 107] width 153 height 5
click at [193, 203] on span "Crear" at bounding box center [197, 201] width 15 height 5
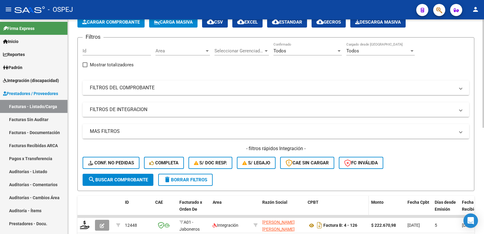
scroll to position [0, 0]
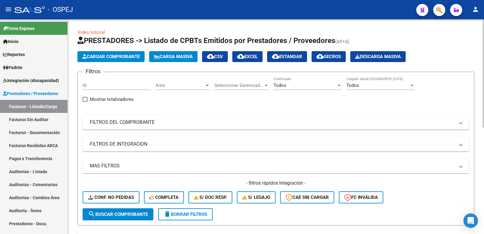
click at [116, 54] on span "Cargar Comprobante" at bounding box center [110, 56] width 57 height 5
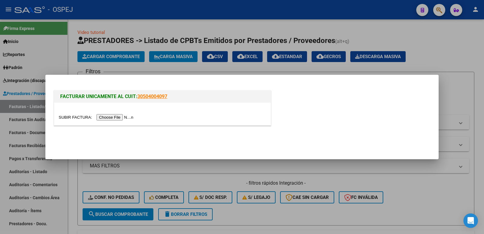
click at [115, 117] on input "file" at bounding box center [97, 117] width 77 height 6
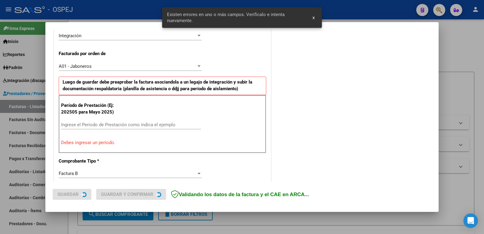
scroll to position [165, 0]
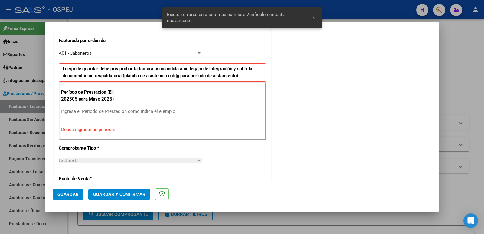
click at [139, 113] on input "Ingrese el Período de Prestación como indica el ejemplo" at bounding box center [131, 111] width 140 height 5
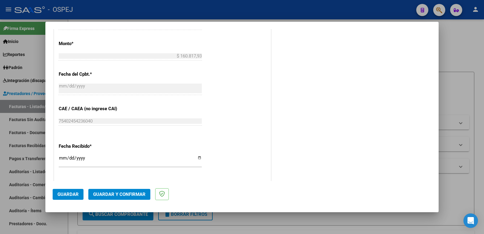
scroll to position [377, 0]
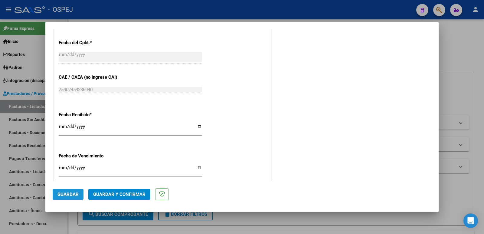
click at [74, 194] on span "Guardar" at bounding box center [67, 193] width 21 height 5
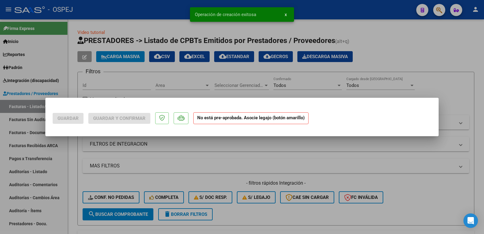
scroll to position [0, 0]
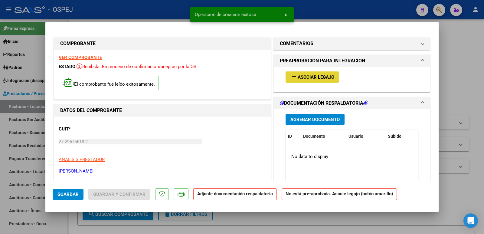
click at [292, 79] on mat-icon "add" at bounding box center [293, 76] width 7 height 7
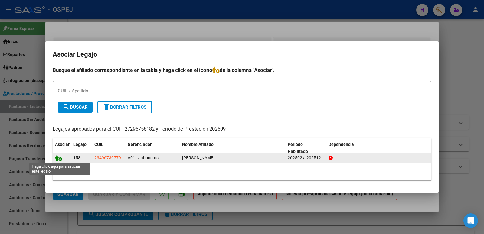
click at [58, 160] on icon at bounding box center [58, 157] width 7 height 7
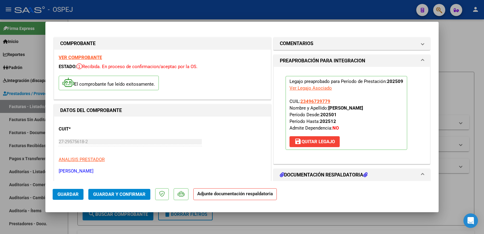
click at [99, 193] on span "Guardar y Confirmar" at bounding box center [119, 193] width 52 height 5
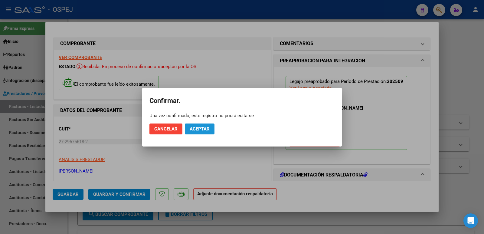
click at [196, 129] on span "Aceptar" at bounding box center [200, 128] width 20 height 5
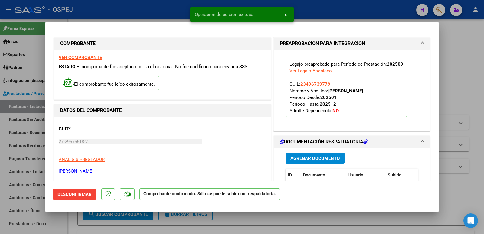
click at [143, 19] on div at bounding box center [242, 117] width 484 height 234
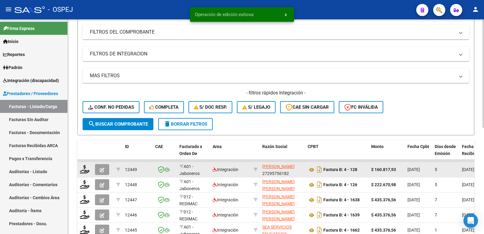
scroll to position [91, 0]
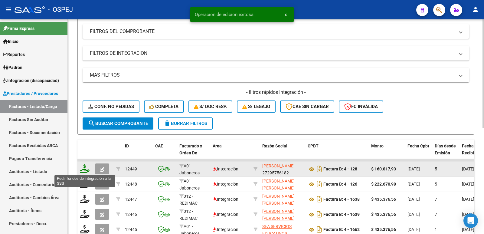
click at [83, 172] on icon at bounding box center [85, 168] width 10 height 8
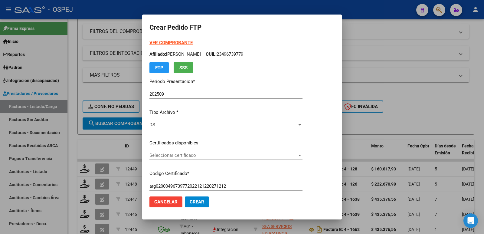
click at [179, 152] on div "Seleccionar certificado Seleccionar certificado" at bounding box center [225, 155] width 153 height 9
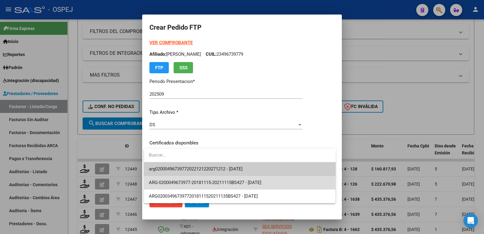
click at [178, 178] on span "ARG-0200049673977-20181115-20211115BS427 - [DATE]" at bounding box center [240, 183] width 182 height 14
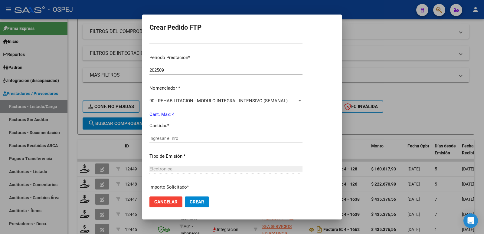
scroll to position [181, 0]
click at [178, 139] on input "Ingresar el nro" at bounding box center [225, 137] width 153 height 5
click at [194, 202] on span "Crear" at bounding box center [197, 201] width 15 height 5
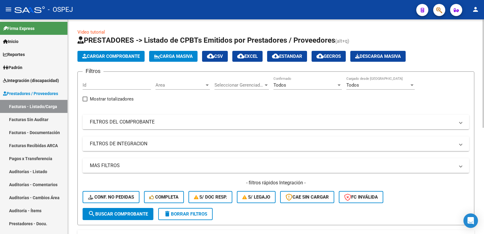
scroll to position [0, 0]
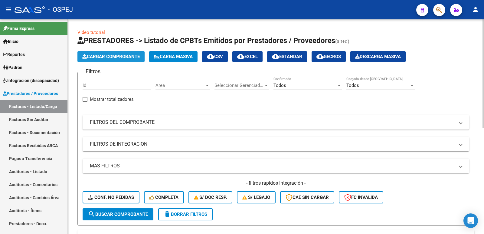
click at [98, 54] on span "Cargar Comprobante" at bounding box center [110, 56] width 57 height 5
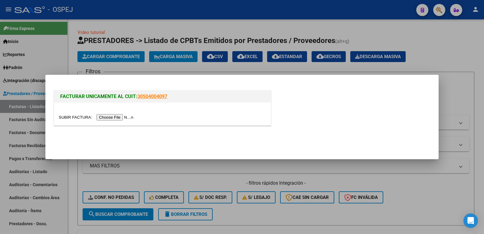
click at [113, 117] on input "file" at bounding box center [97, 117] width 77 height 6
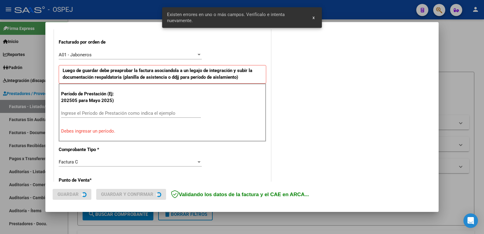
scroll to position [165, 0]
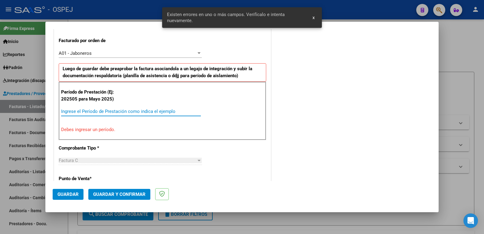
click at [123, 112] on input "Ingrese el Período de Prestación como indica el ejemplo" at bounding box center [131, 111] width 140 height 5
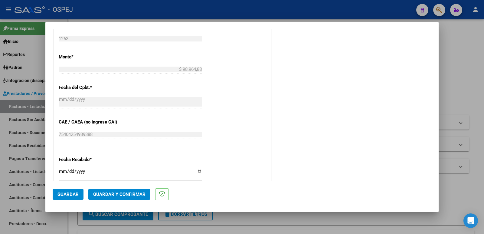
scroll to position [347, 0]
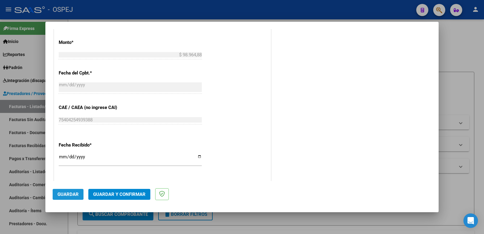
click at [61, 193] on span "Guardar" at bounding box center [67, 193] width 21 height 5
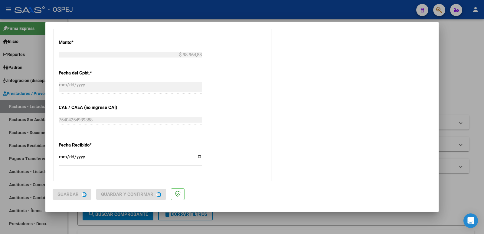
scroll to position [0, 0]
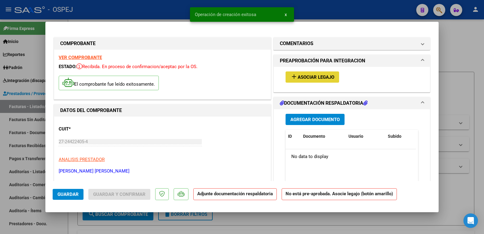
click at [308, 78] on span "Asociar Legajo" at bounding box center [316, 76] width 37 height 5
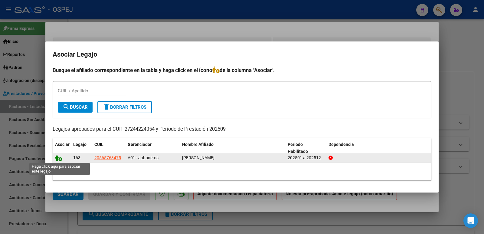
click at [57, 159] on icon at bounding box center [58, 157] width 7 height 7
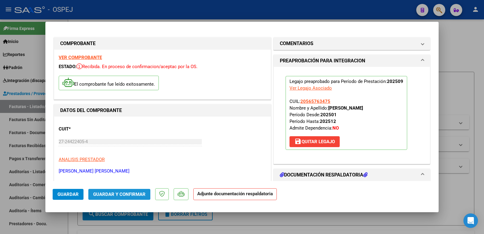
click at [127, 195] on span "Guardar y Confirmar" at bounding box center [119, 193] width 52 height 5
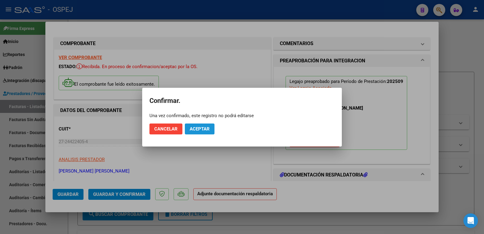
click at [200, 129] on span "Aceptar" at bounding box center [200, 128] width 20 height 5
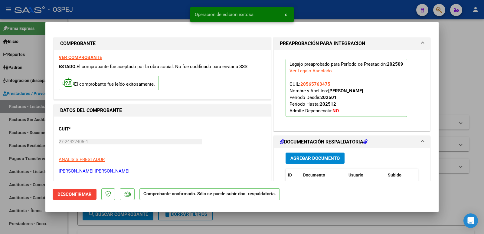
click at [149, 13] on div at bounding box center [242, 117] width 484 height 234
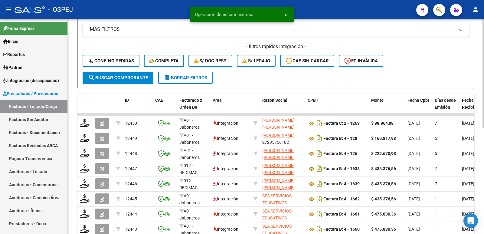
scroll to position [151, 0]
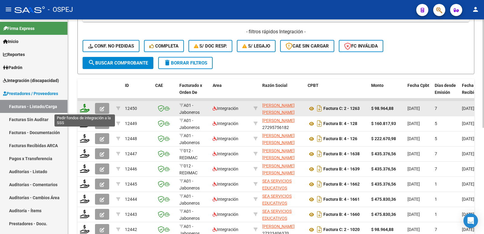
click at [85, 110] on icon at bounding box center [85, 108] width 10 height 8
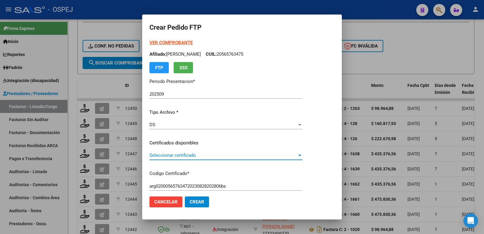
click at [218, 155] on span "Seleccionar certificado" at bounding box center [223, 154] width 148 height 5
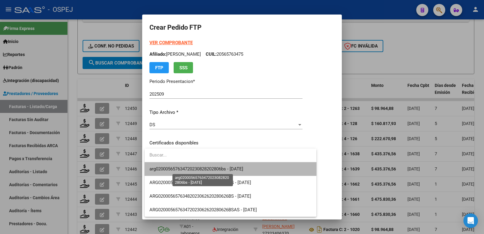
click at [220, 167] on span "arg020005657634720230828202806bs - [DATE]" at bounding box center [196, 168] width 94 height 5
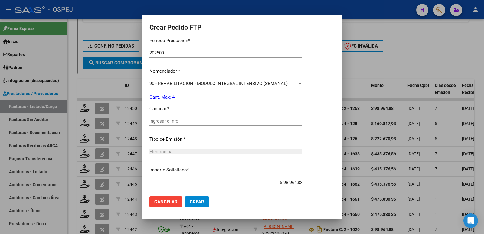
scroll to position [212, 0]
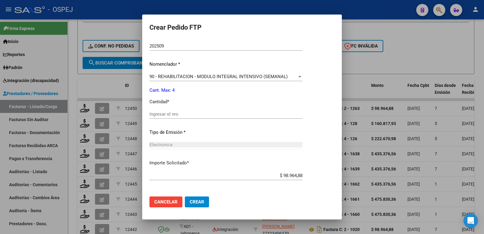
click at [209, 112] on input "Ingresar el nro" at bounding box center [225, 113] width 153 height 5
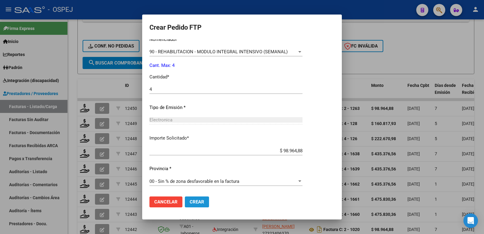
click at [196, 204] on span "Crear" at bounding box center [197, 201] width 15 height 5
